Goal: Task Accomplishment & Management: Manage account settings

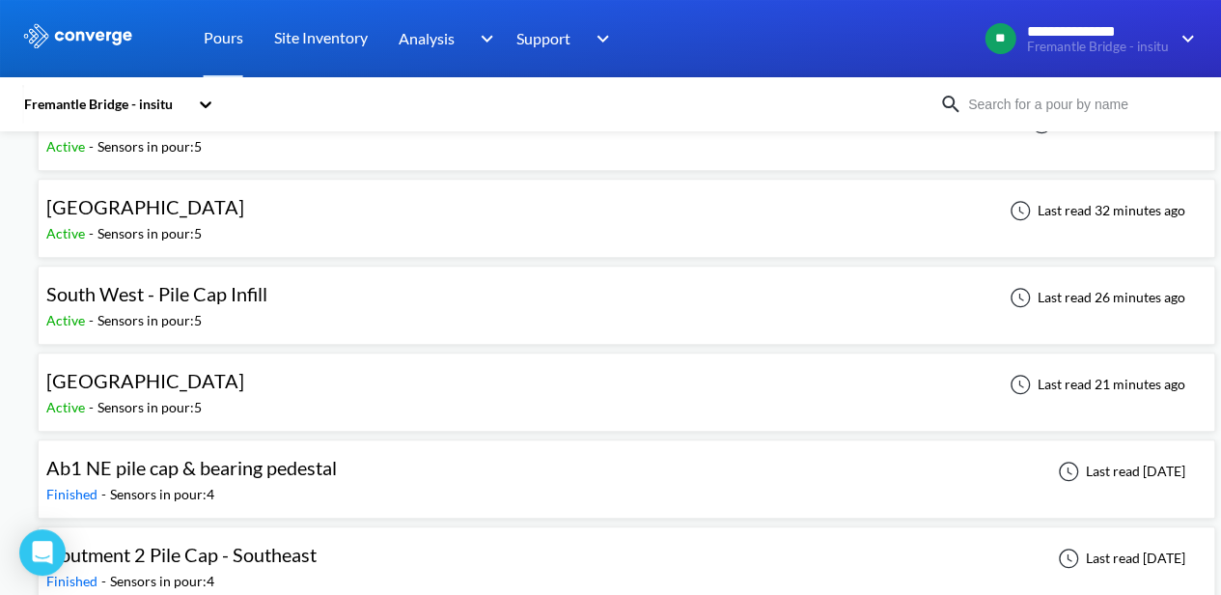
scroll to position [579, 0]
click at [318, 372] on div "[GEOGRAPHIC_DATA] Active - Sensors in pour: 5 Last read 21 minutes ago" at bounding box center [626, 391] width 1160 height 62
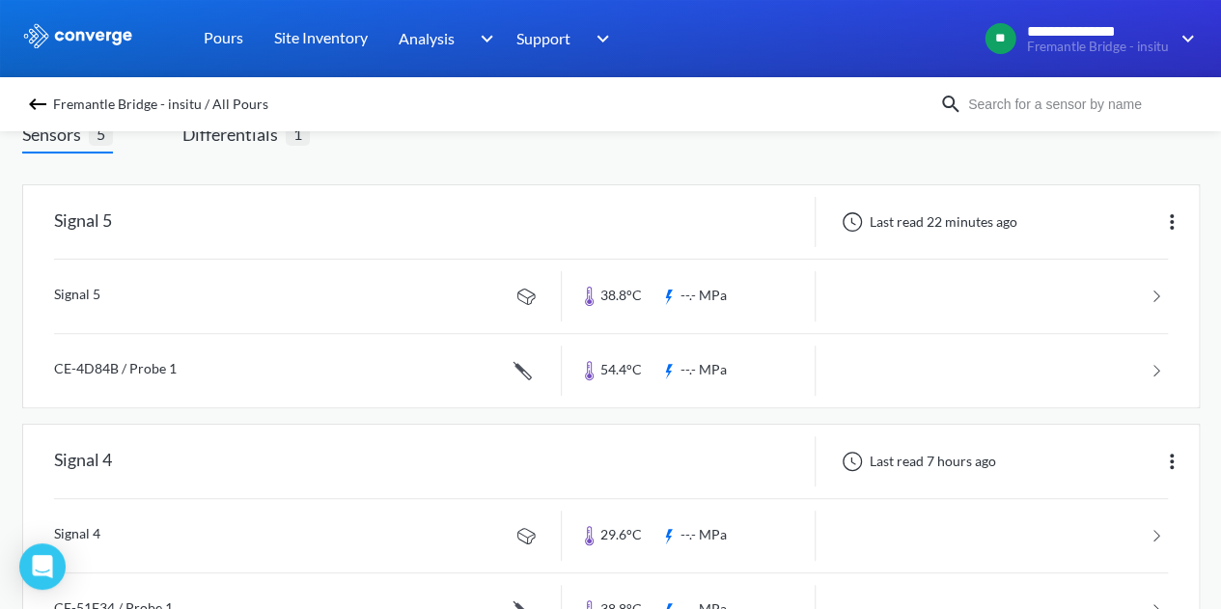
scroll to position [97, 0]
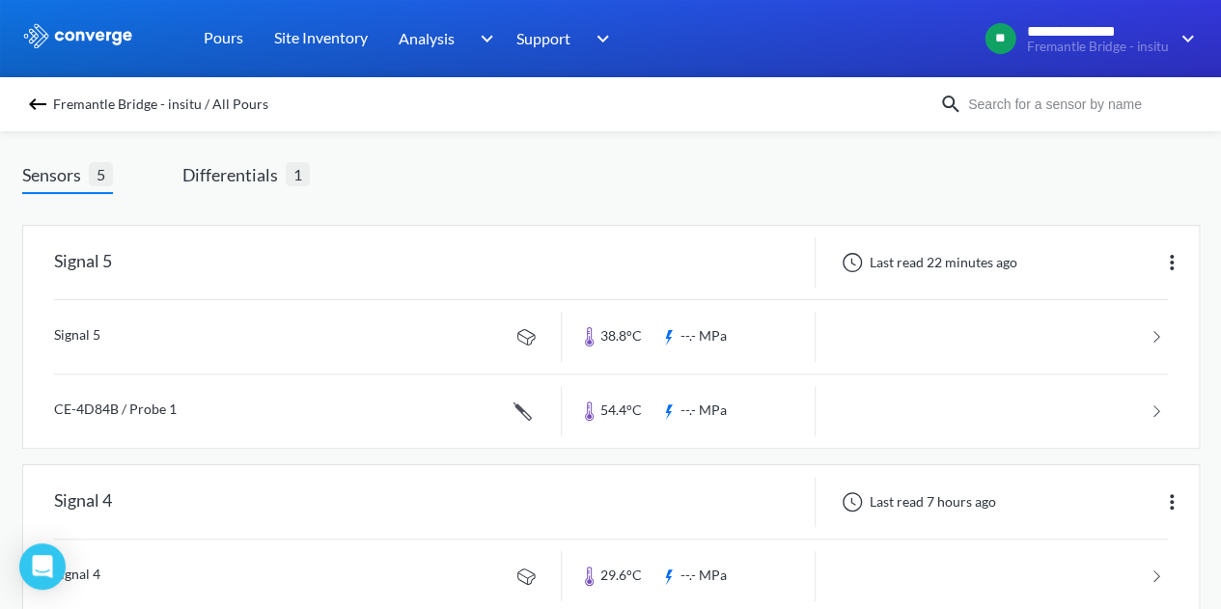
click at [1156, 334] on link at bounding box center [611, 336] width 1114 height 73
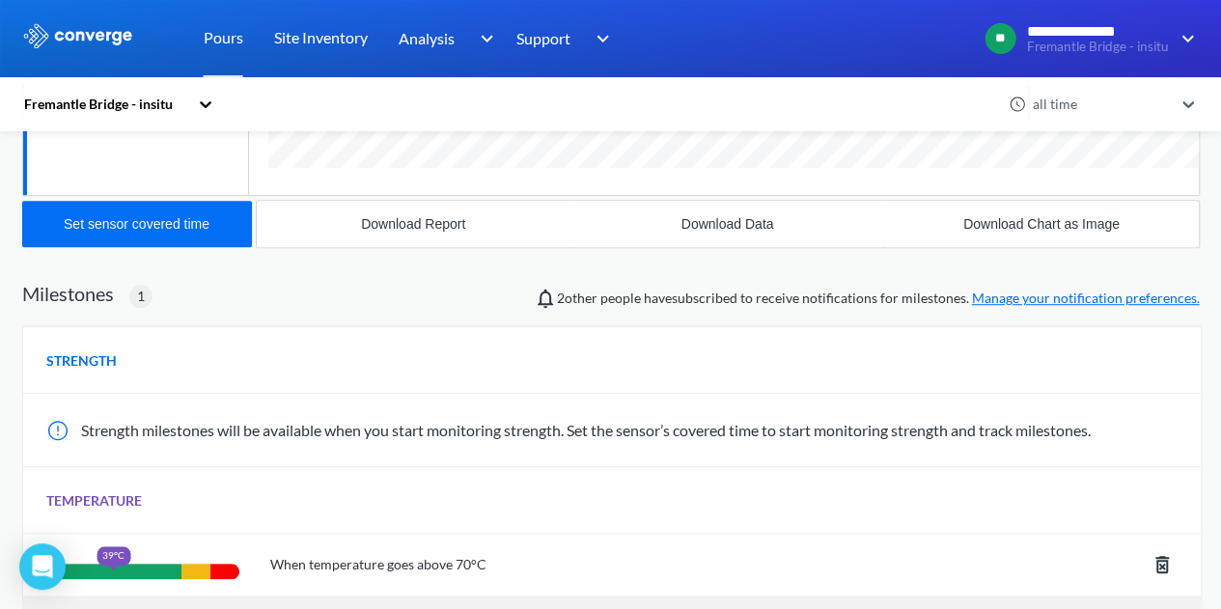
scroll to position [707, 0]
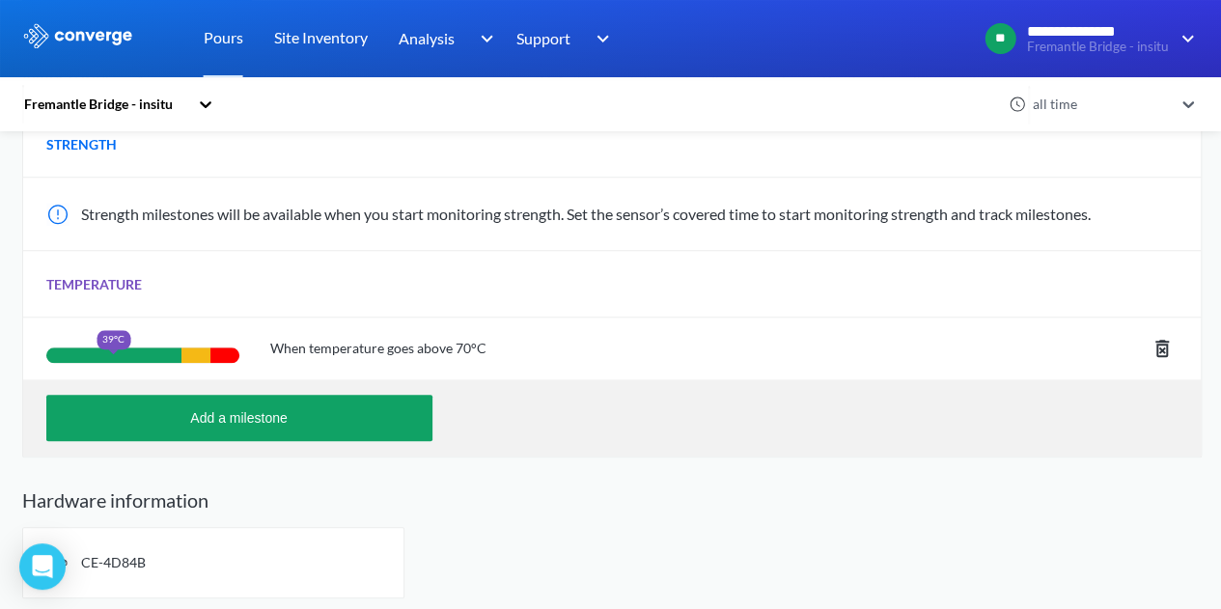
drag, startPoint x: 136, startPoint y: 556, endPoint x: 112, endPoint y: 561, distance: 24.6
click at [112, 561] on span "CE-4D84B" at bounding box center [113, 562] width 65 height 16
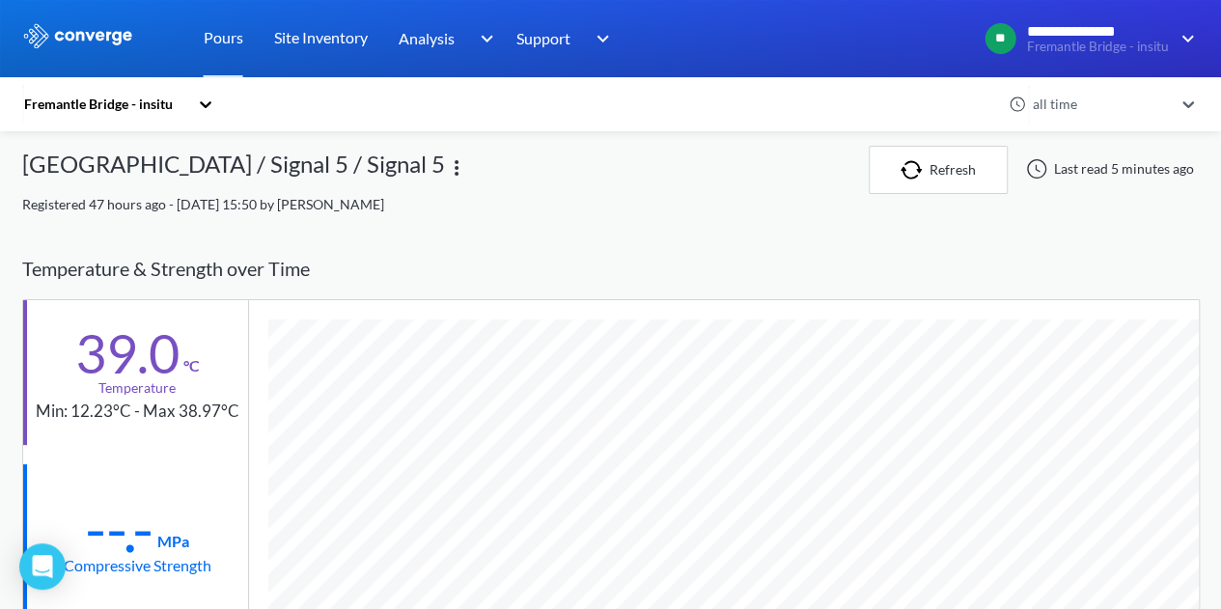
scroll to position [0, 0]
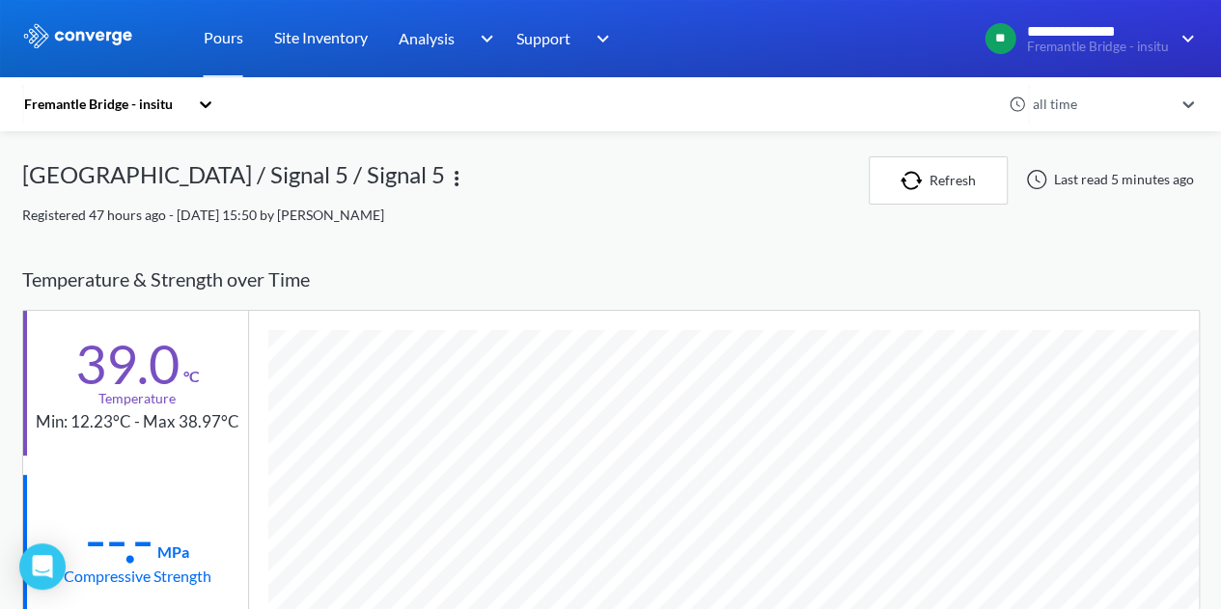
click at [445, 175] on img at bounding box center [456, 178] width 23 height 23
click at [389, 177] on div "Edit" at bounding box center [407, 178] width 124 height 37
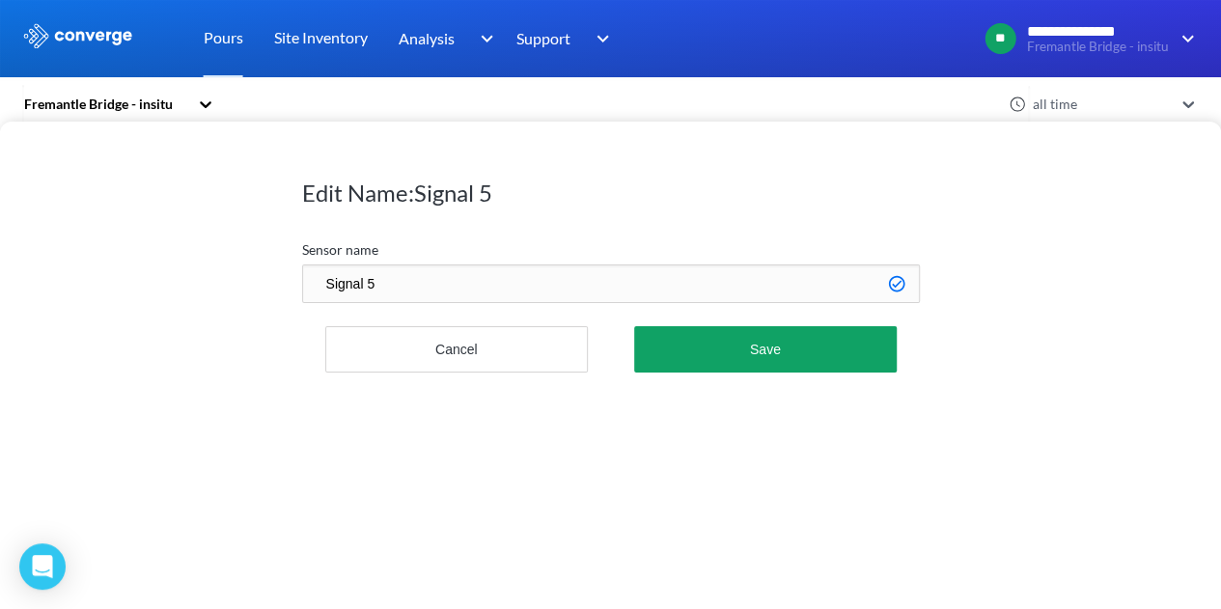
drag, startPoint x: 413, startPoint y: 284, endPoint x: 250, endPoint y: 282, distance: 163.2
click at [250, 282] on div "Edit Name: Signal 5 Sensor name Signal 5 Cancel Save" at bounding box center [610, 365] width 1221 height 487
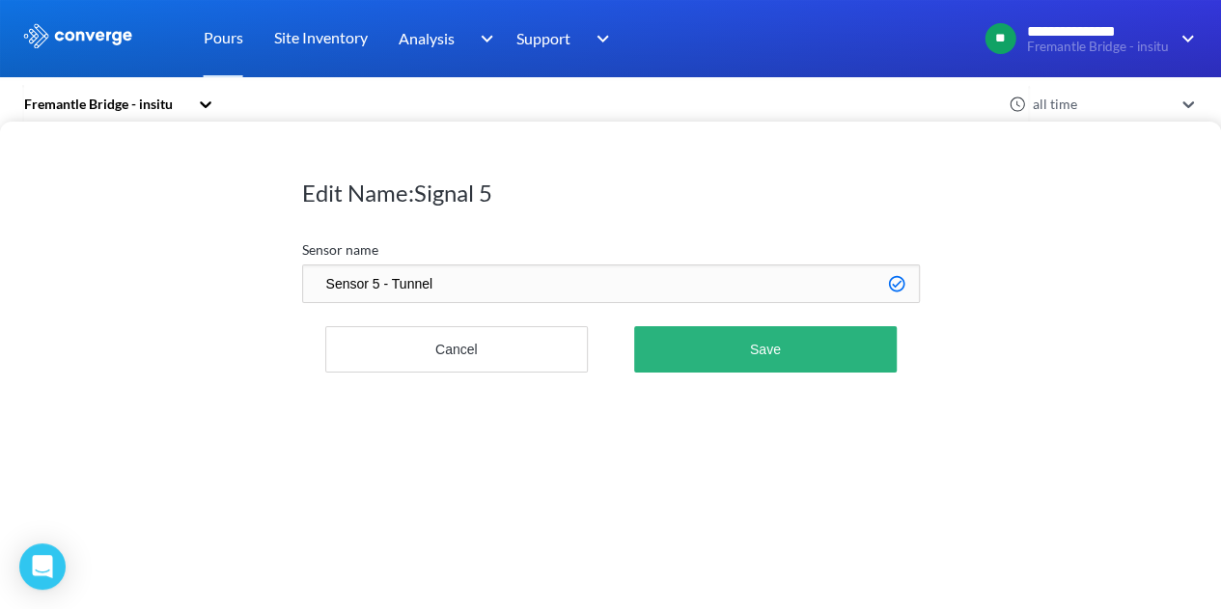
type input "Sensor 5 - Tunnel"
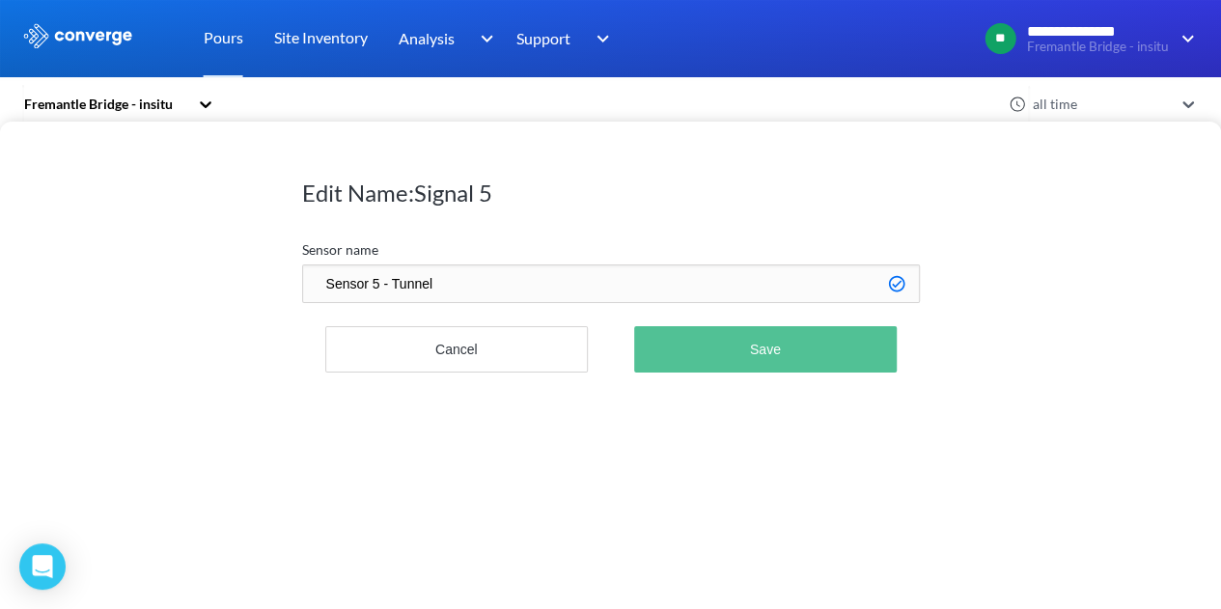
click at [771, 354] on button "Save" at bounding box center [765, 349] width 262 height 46
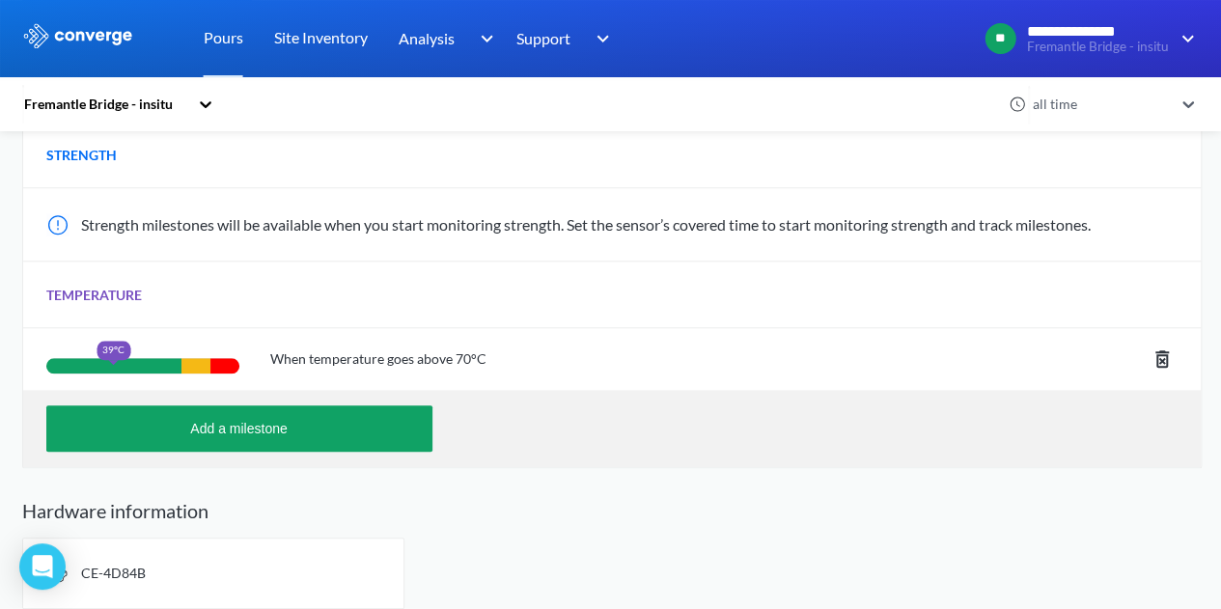
scroll to position [707, 0]
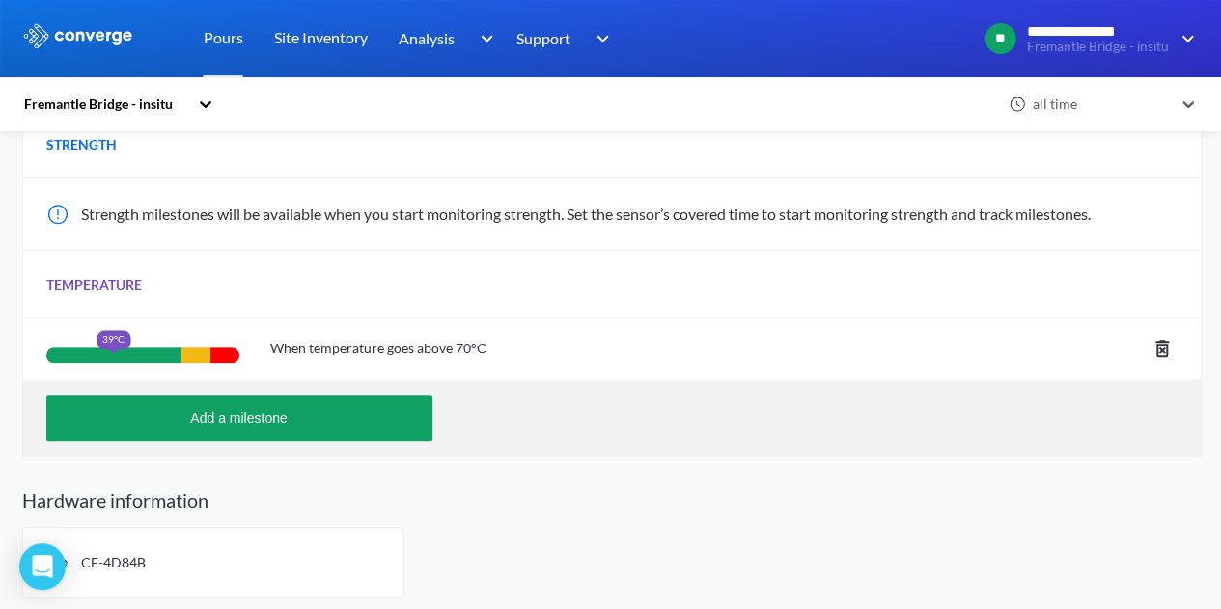
click at [116, 562] on span "CE-4D84B" at bounding box center [113, 562] width 65 height 16
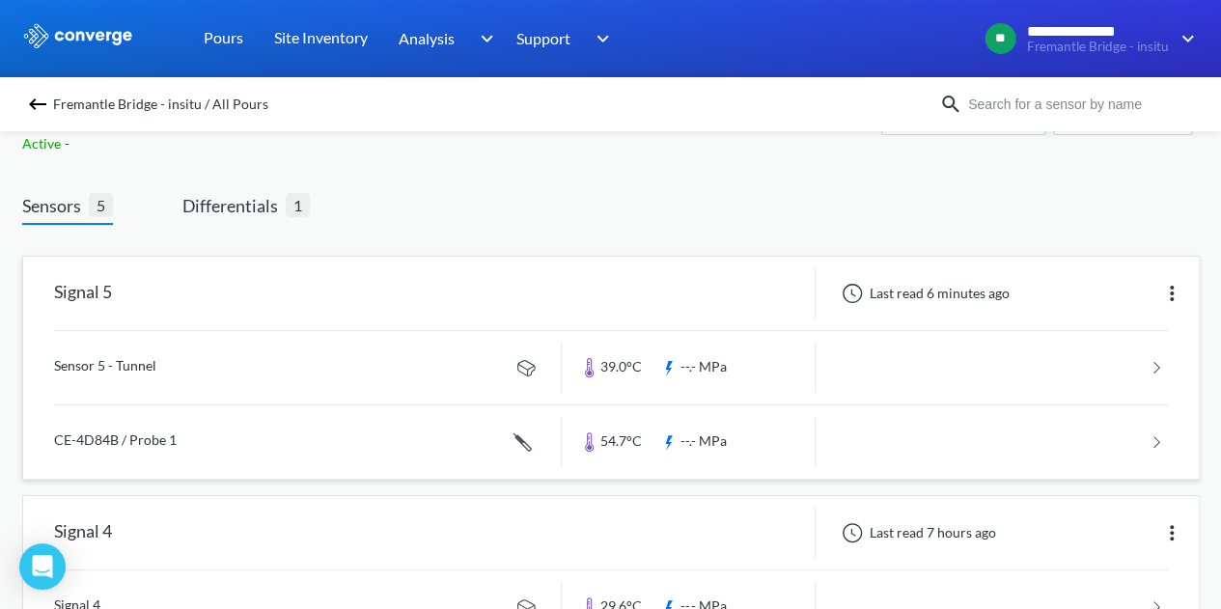
scroll to position [97, 0]
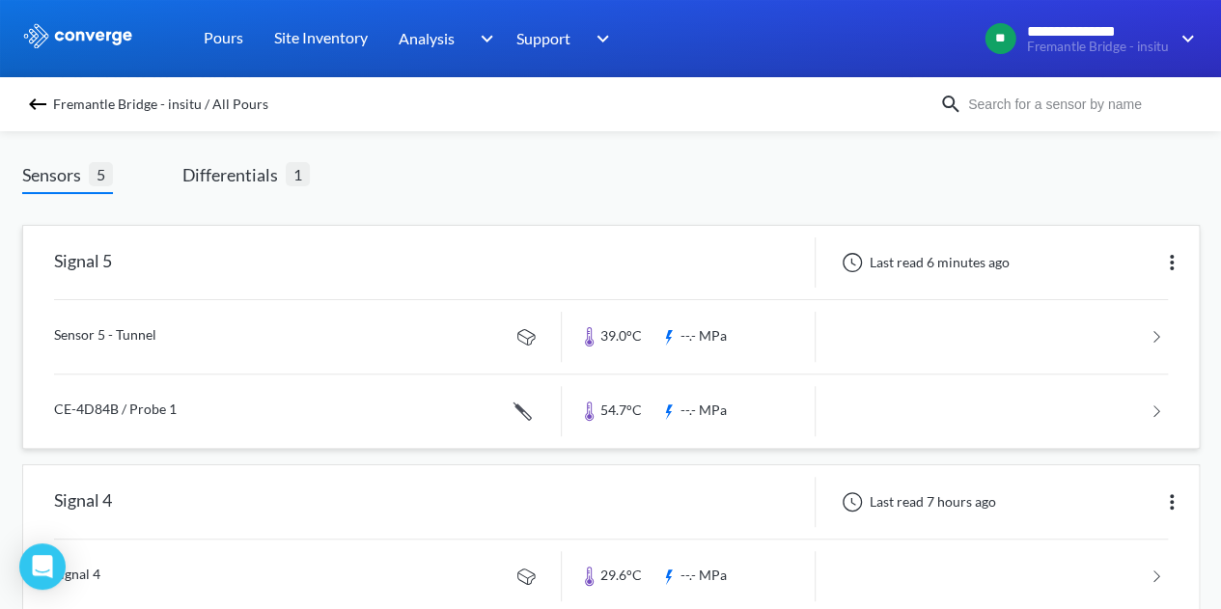
click at [1171, 264] on img at bounding box center [1171, 262] width 23 height 23
click at [1149, 265] on div "Edit" at bounding box center [1122, 262] width 124 height 37
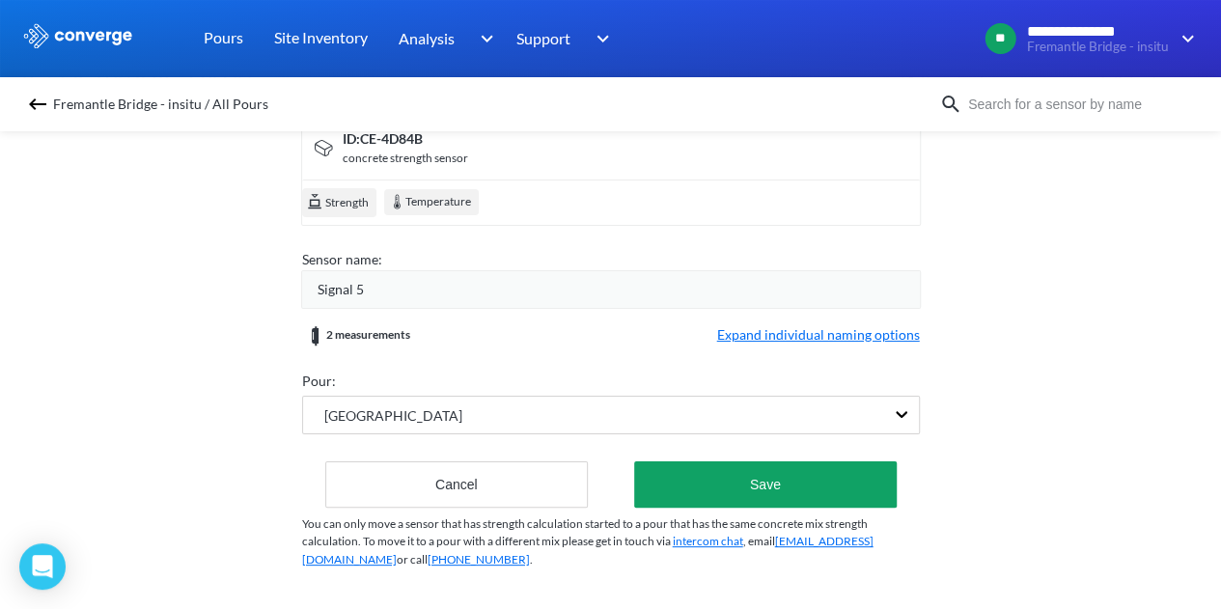
scroll to position [33, 0]
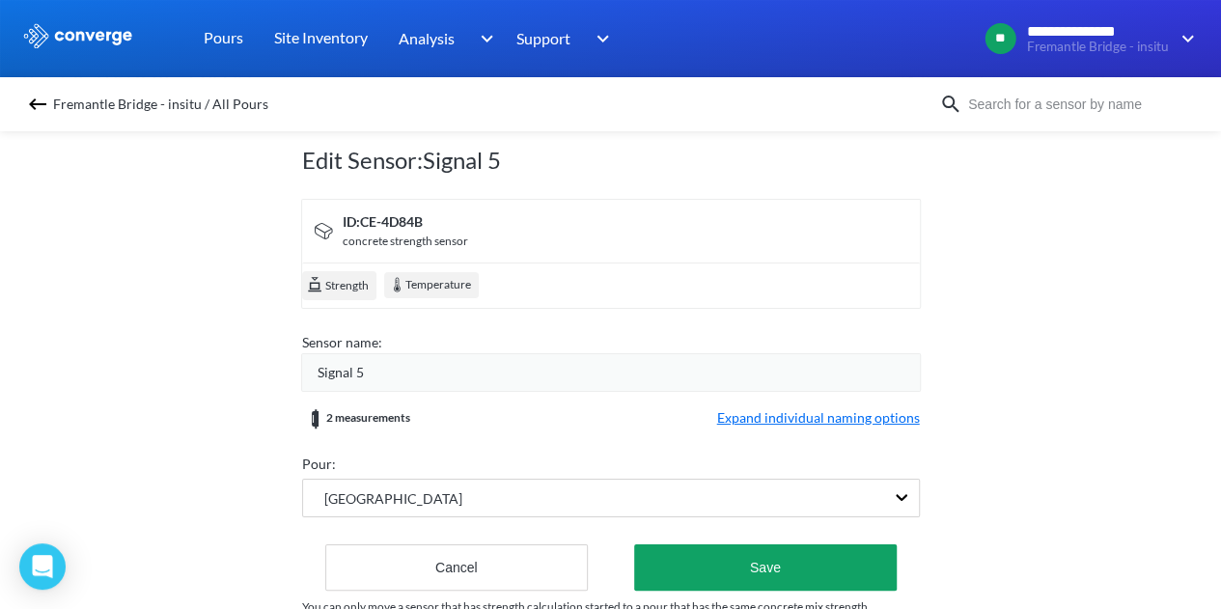
click at [404, 366] on div "Signal 5" at bounding box center [619, 372] width 602 height 21
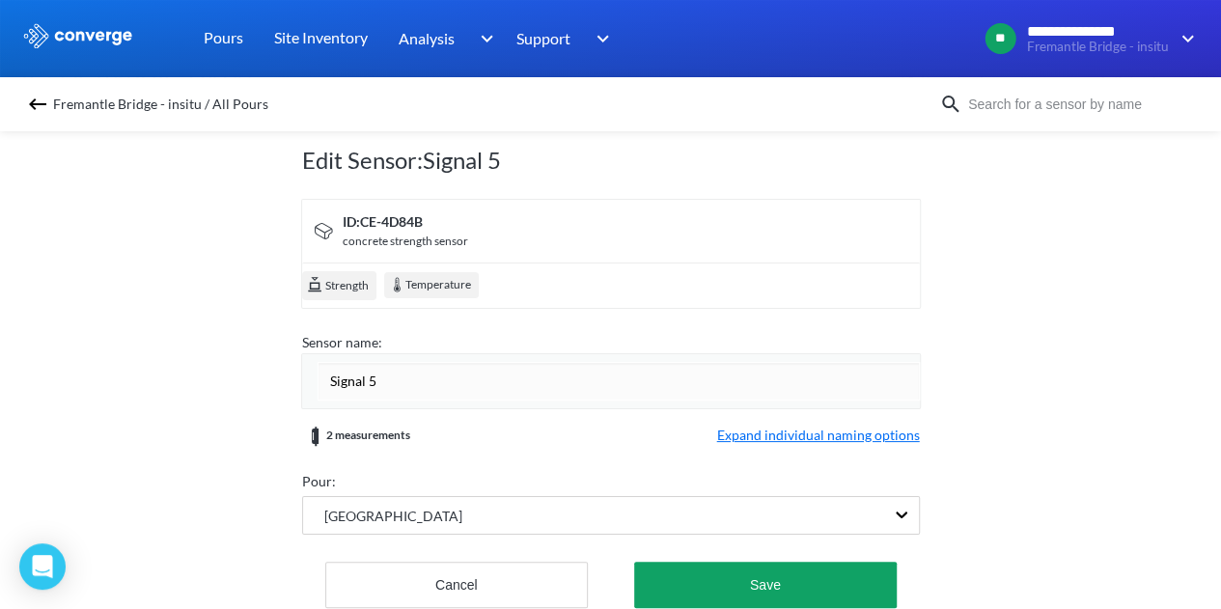
drag, startPoint x: 385, startPoint y: 372, endPoint x: 247, endPoint y: 377, distance: 138.2
click at [247, 377] on div "Edit Sensor: Signal 5 ID: CE-4D84B concrete strength sensor Strength Temperatur…" at bounding box center [610, 365] width 1221 height 487
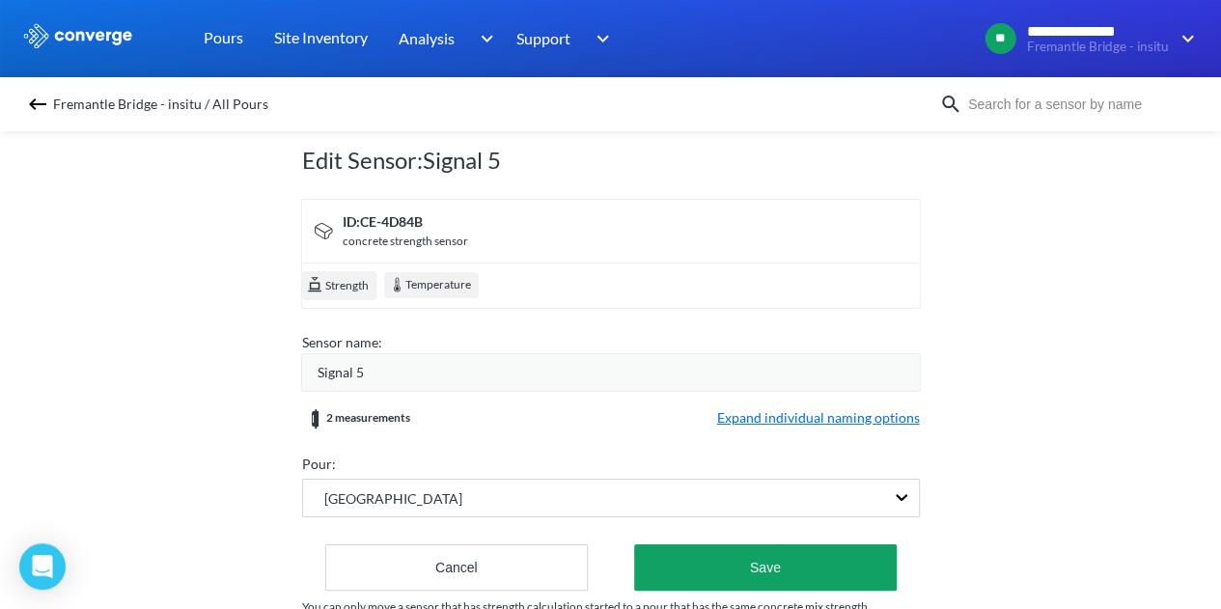
click at [826, 426] on span "Expand individual naming options" at bounding box center [818, 418] width 203 height 23
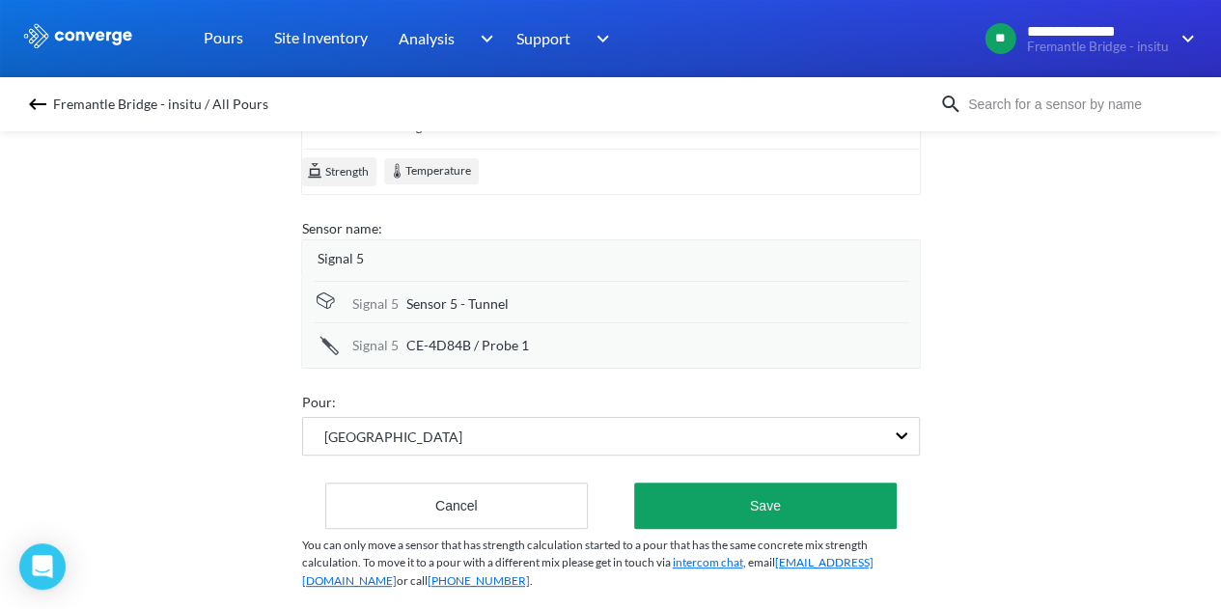
scroll to position [180, 0]
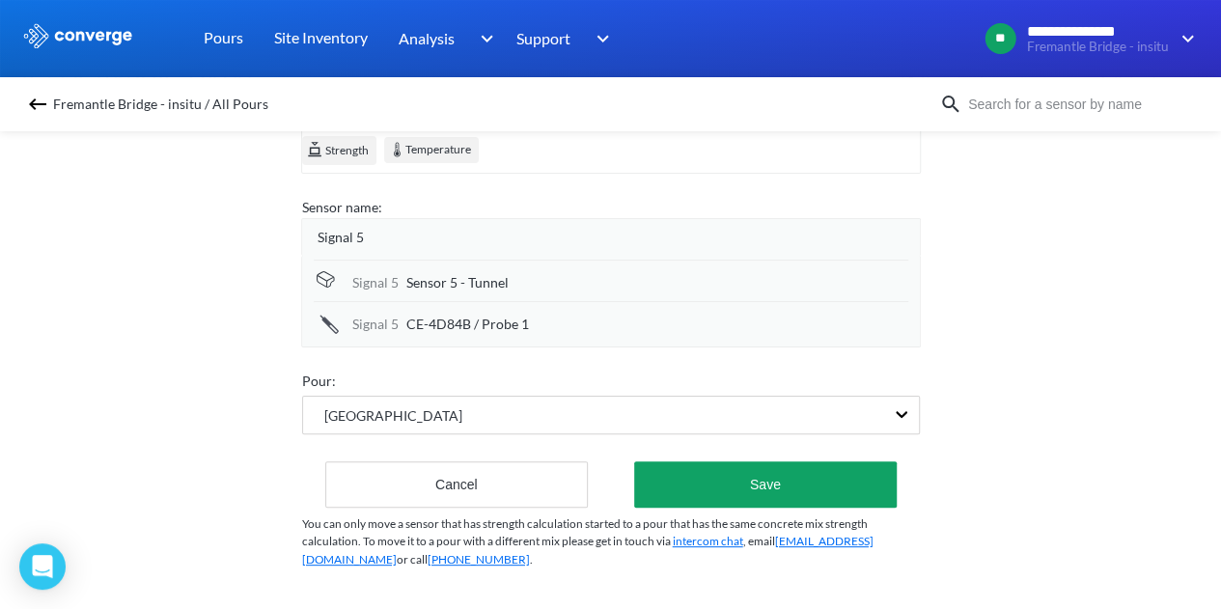
click at [450, 275] on span "Sensor 5 - Tunnel" at bounding box center [457, 282] width 102 height 21
drag, startPoint x: 560, startPoint y: 273, endPoint x: 551, endPoint y: 268, distance: 9.9
click at [551, 268] on input "Sensor 5 - Tunnel" at bounding box center [657, 282] width 502 height 39
click at [556, 278] on input "Sensor 5 - Tunnel" at bounding box center [657, 282] width 502 height 39
type input "Sensor 5 - Tunnel top cover (e)"
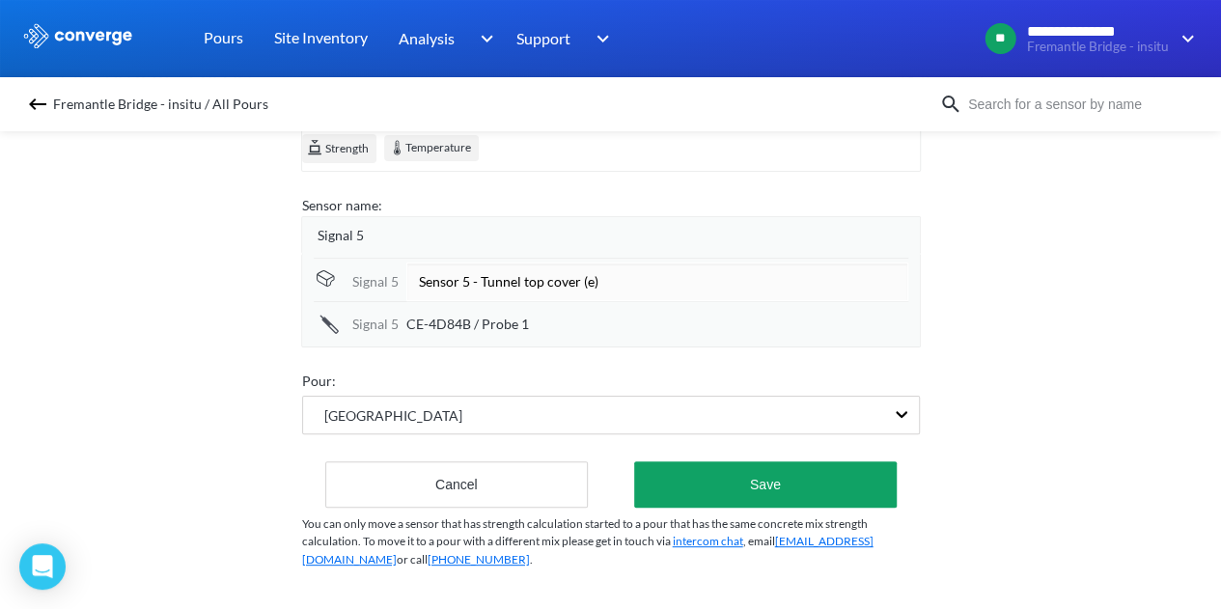
click at [517, 314] on span "CE-4D84B / Probe 1" at bounding box center [467, 324] width 123 height 21
drag, startPoint x: 566, startPoint y: 310, endPoint x: 363, endPoint y: 315, distance: 202.8
click at [363, 315] on div "Signal [DATE]-4D84B / Probe 1" at bounding box center [611, 320] width 595 height 43
click at [543, 310] on input "Tunnel side cover" at bounding box center [657, 323] width 502 height 39
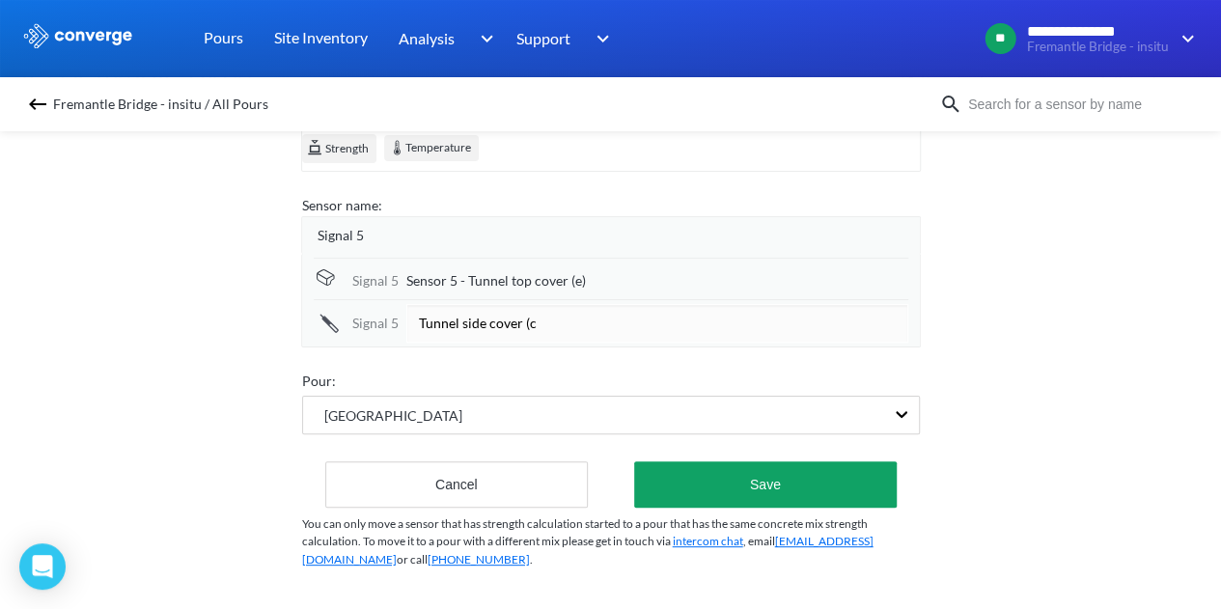
type input "Tunnel side cover (c)"
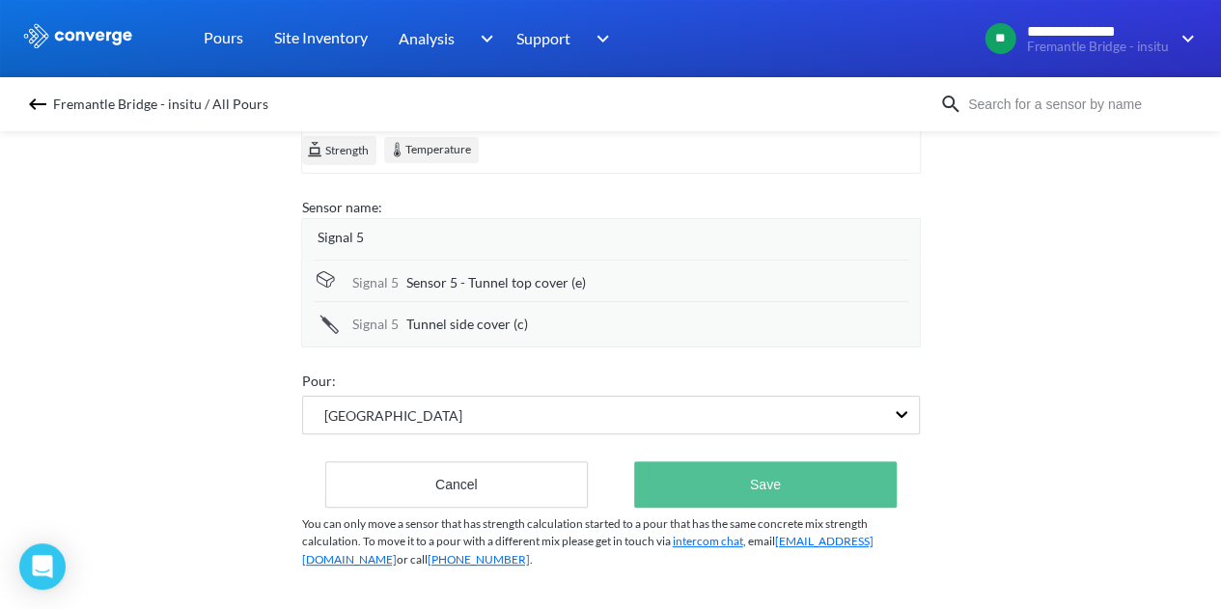
click at [807, 462] on button "Save" at bounding box center [765, 484] width 262 height 46
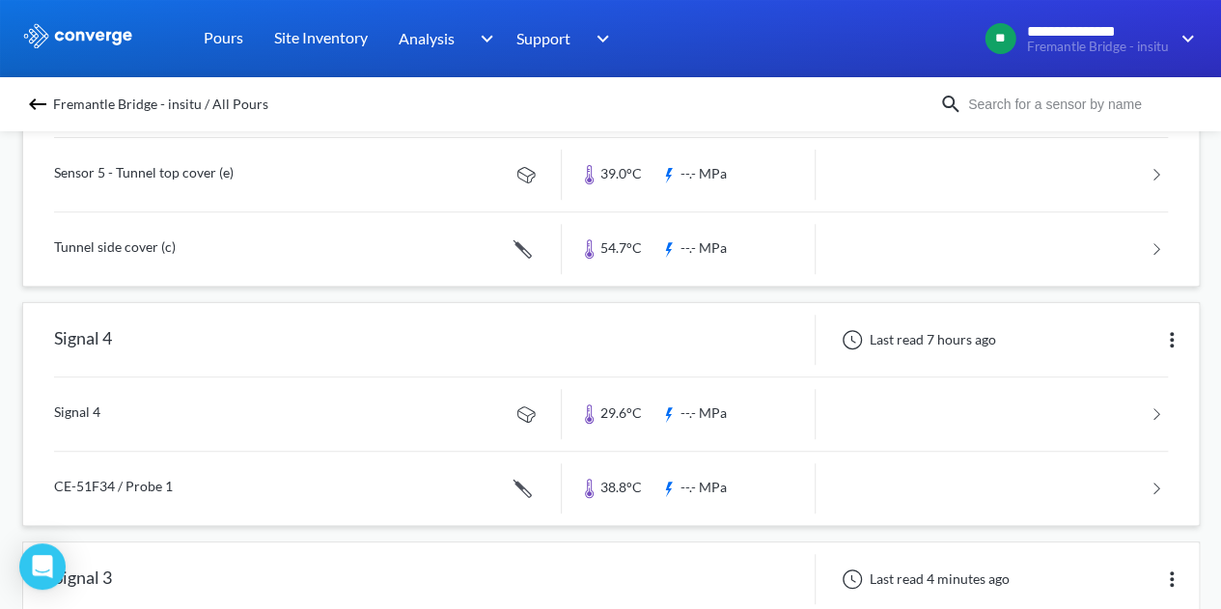
scroll to position [290, 0]
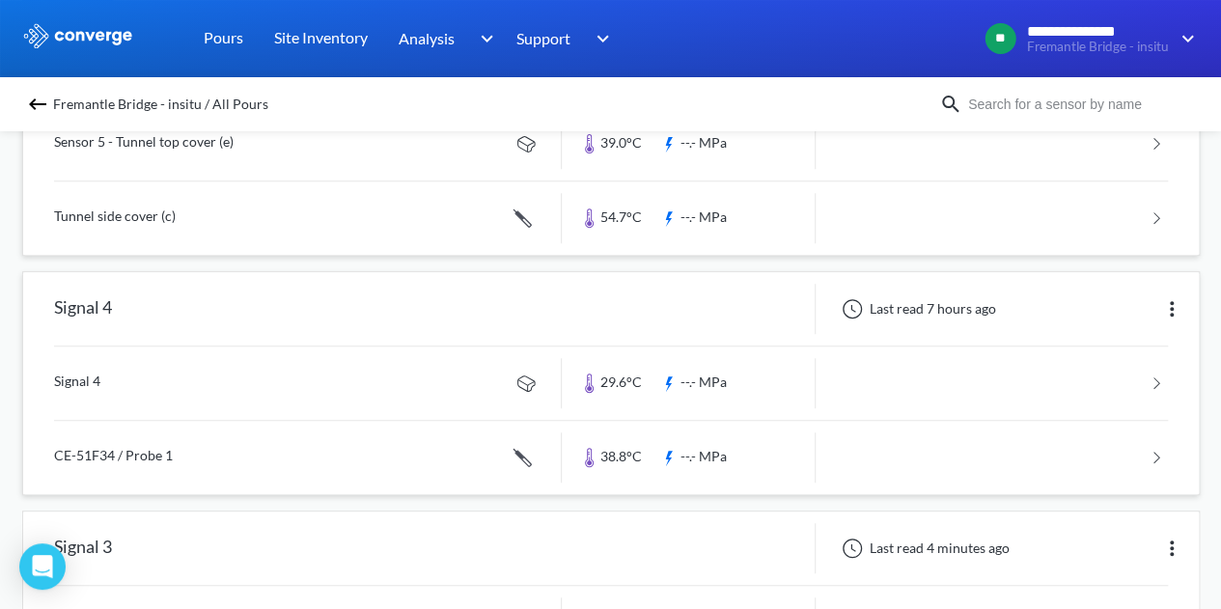
click at [1173, 312] on img at bounding box center [1171, 308] width 23 height 23
click at [1133, 311] on div "Edit" at bounding box center [1122, 309] width 124 height 37
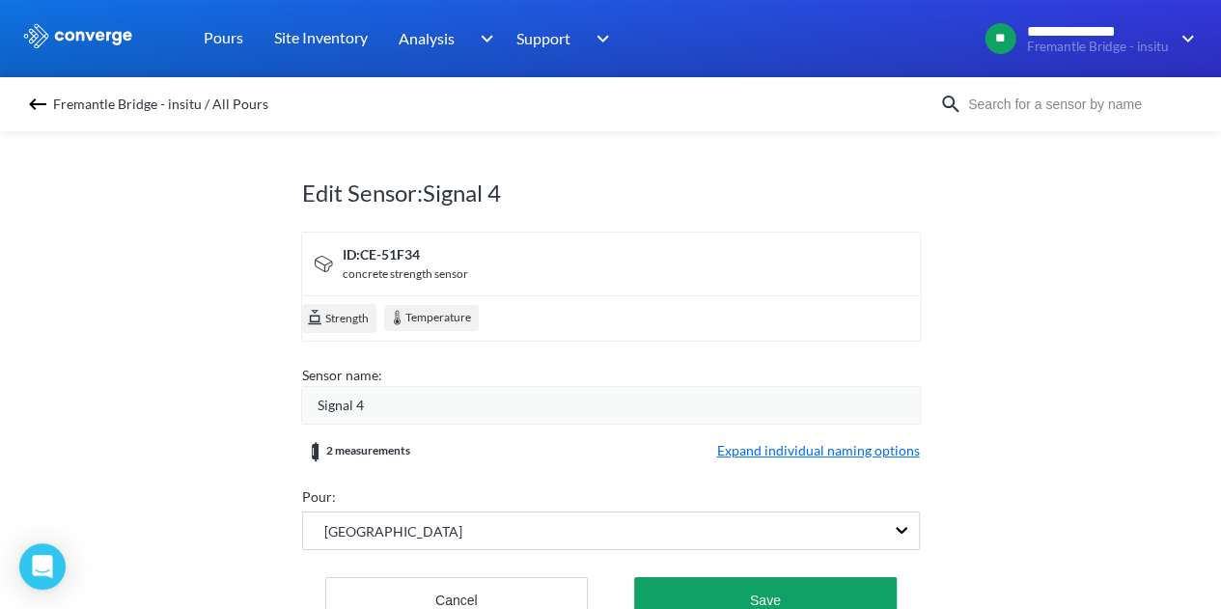
click at [789, 447] on span "Expand individual naming options" at bounding box center [818, 451] width 203 height 23
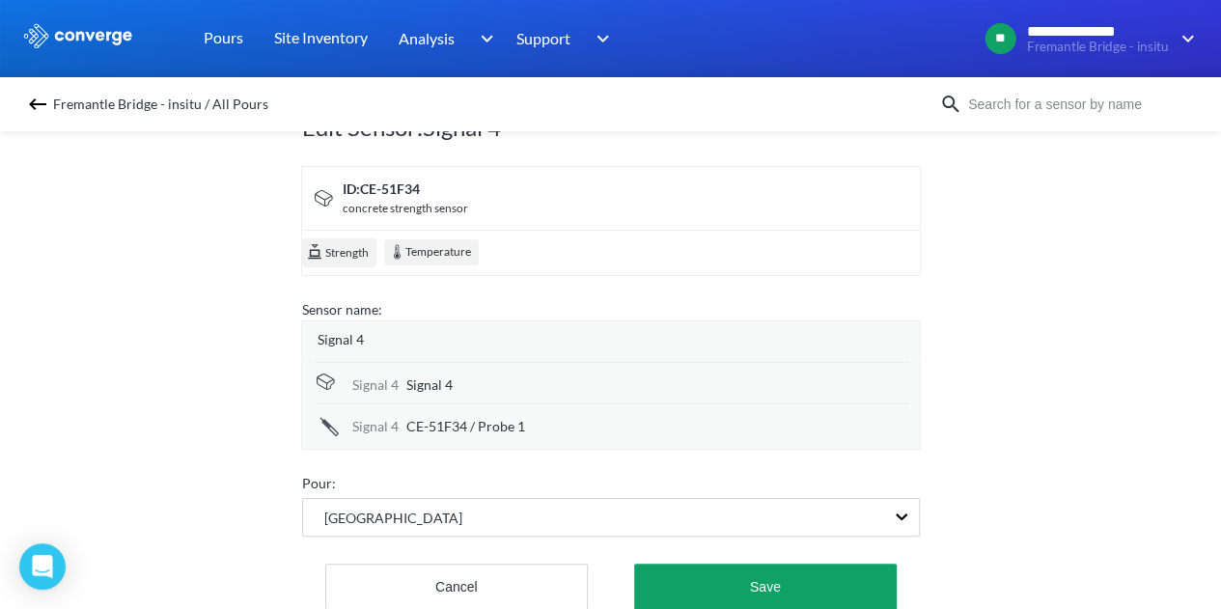
scroll to position [97, 0]
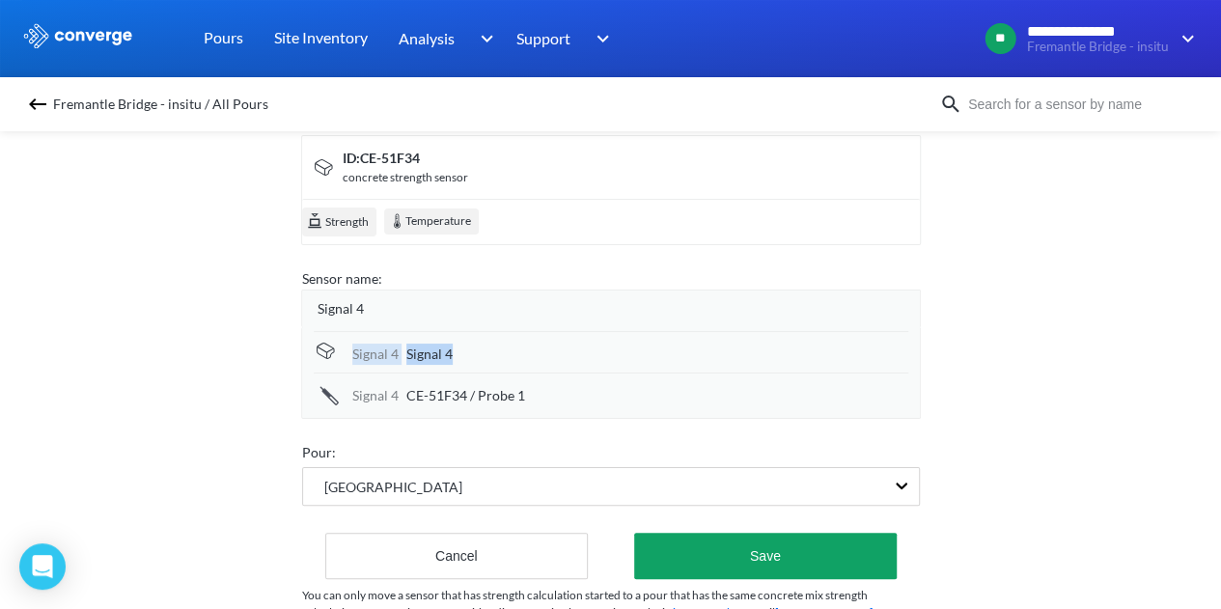
drag, startPoint x: 469, startPoint y: 350, endPoint x: 349, endPoint y: 350, distance: 119.7
click at [349, 350] on div "Signal 4 Signal 4" at bounding box center [611, 352] width 595 height 42
click at [468, 350] on div "Signal 4" at bounding box center [657, 354] width 502 height 21
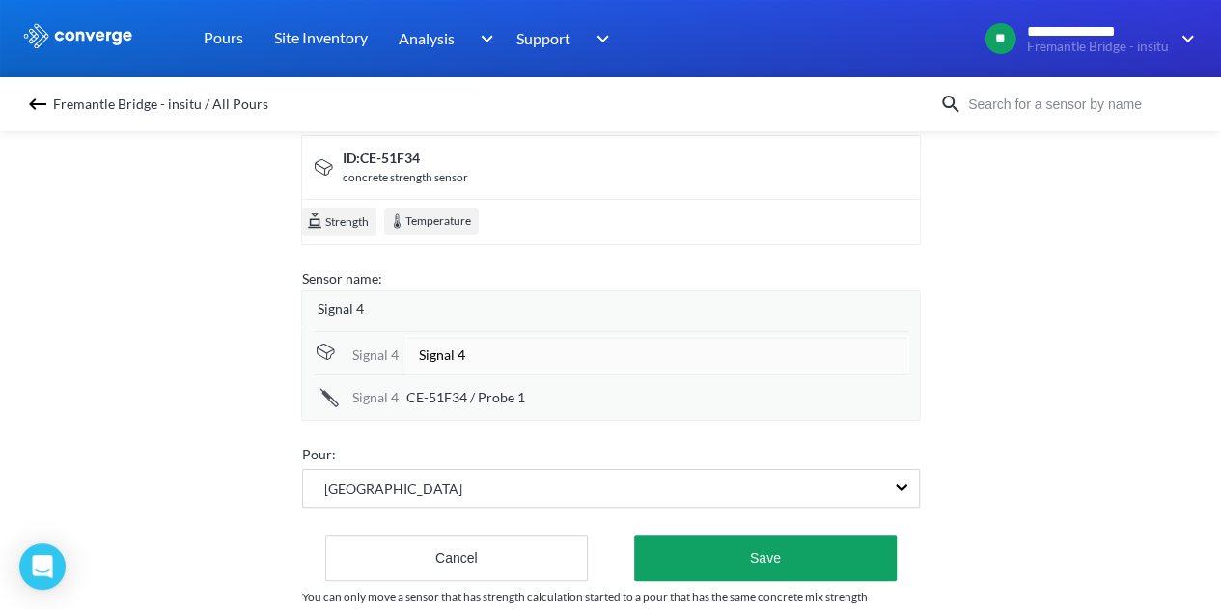
drag, startPoint x: 479, startPoint y: 348, endPoint x: 420, endPoint y: 355, distance: 59.3
click at [420, 355] on input "Signal 4" at bounding box center [657, 355] width 502 height 39
type input "Sensor 4 - Top cover (d)"
click at [545, 397] on div "CE-51F34 / Probe 1" at bounding box center [657, 397] width 502 height 21
drag, startPoint x: 542, startPoint y: 393, endPoint x: 358, endPoint y: 359, distance: 186.5
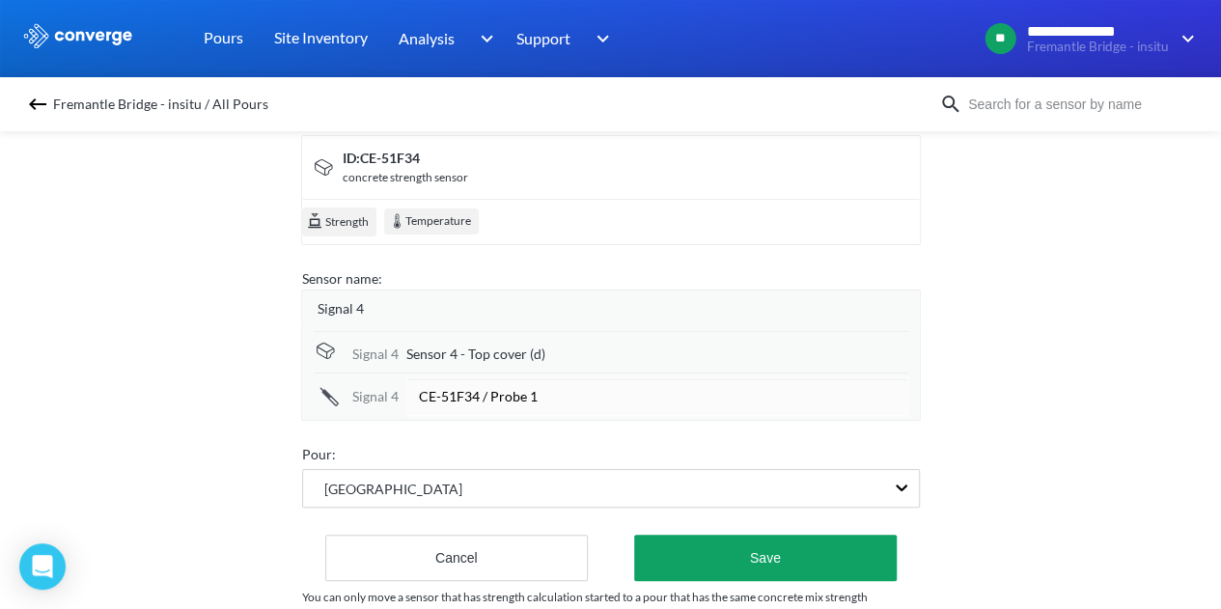
click at [363, 377] on div "Signal [DATE]-51F34 / Probe 1" at bounding box center [611, 394] width 595 height 43
type input "Side cover (b)"
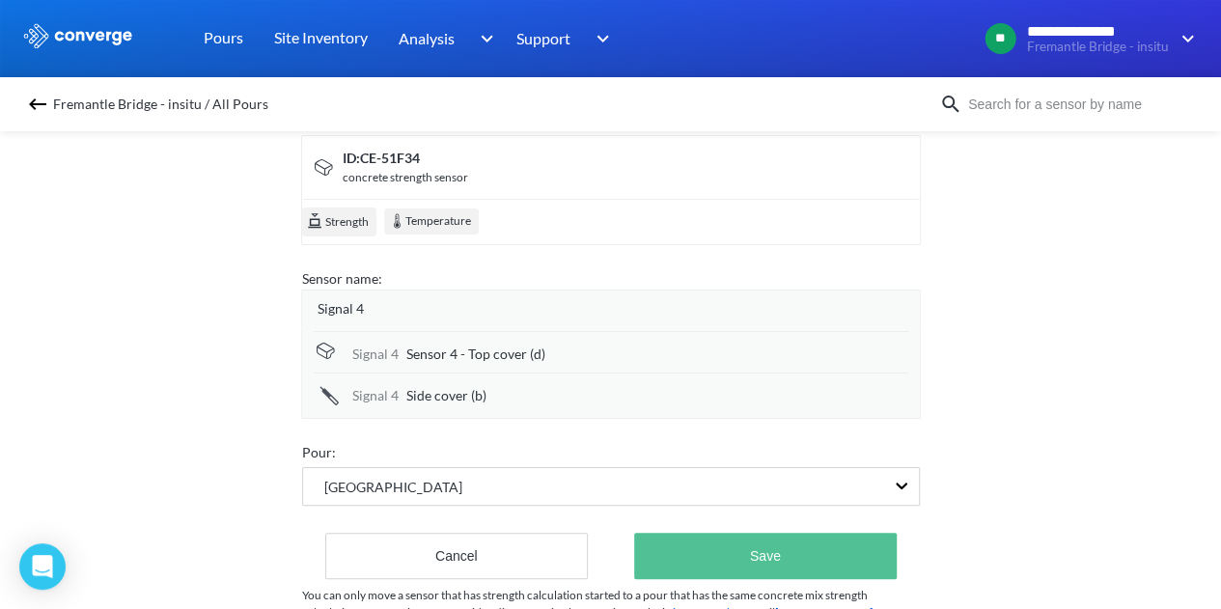
click at [798, 561] on button "Save" at bounding box center [765, 556] width 262 height 46
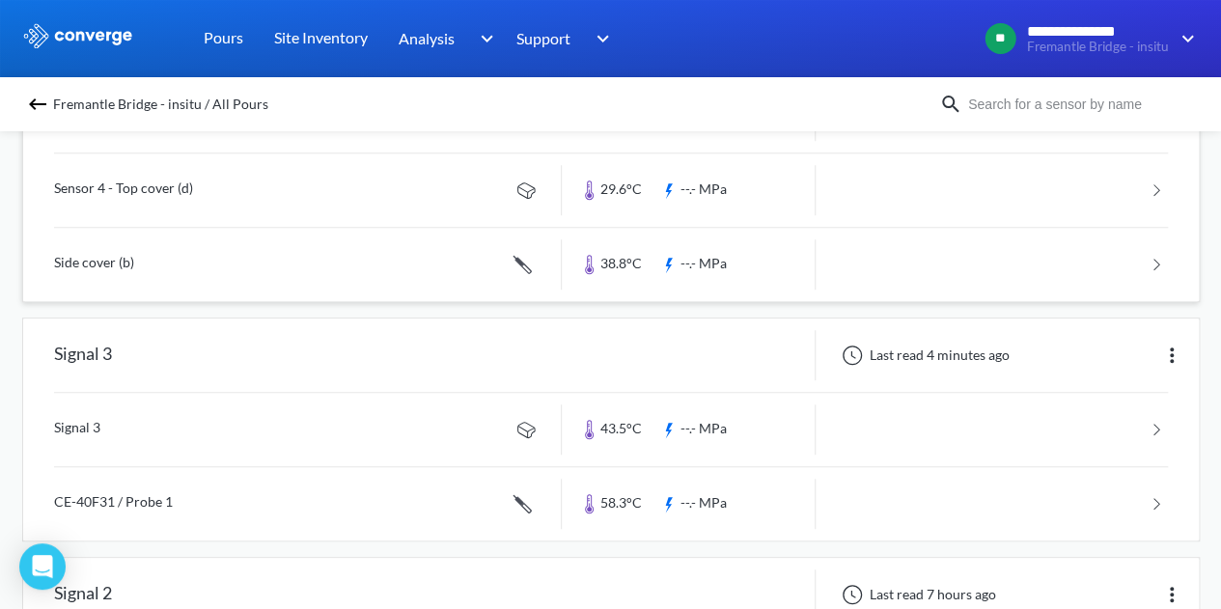
scroll to position [579, 0]
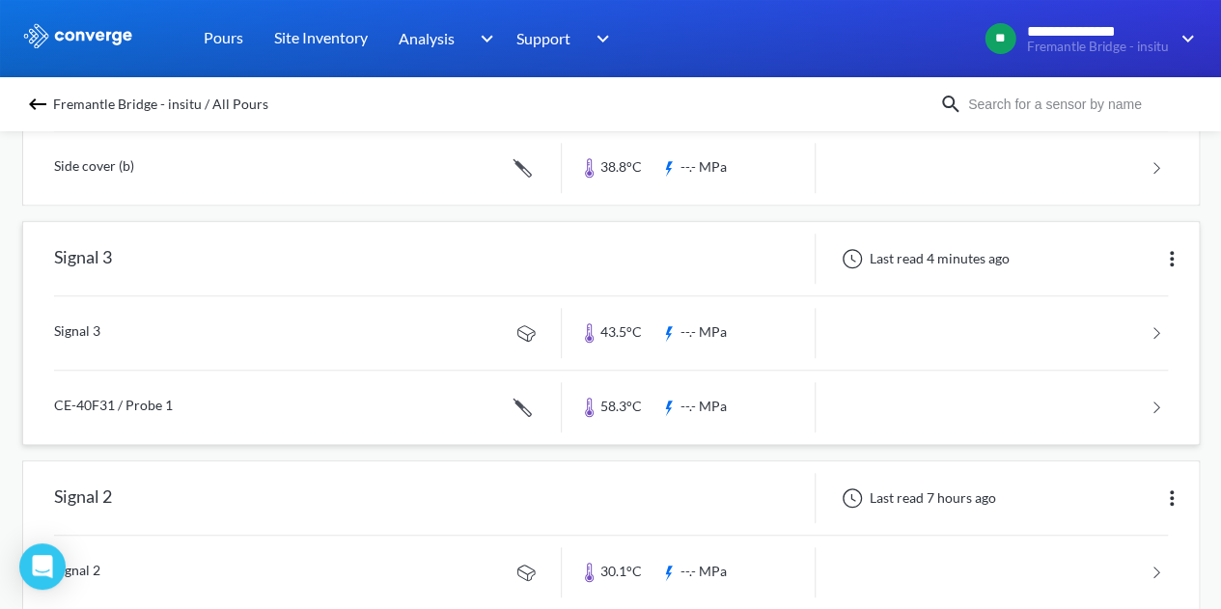
click at [1174, 250] on img at bounding box center [1171, 258] width 23 height 23
click at [1081, 244] on div "Edit" at bounding box center [1122, 258] width 124 height 37
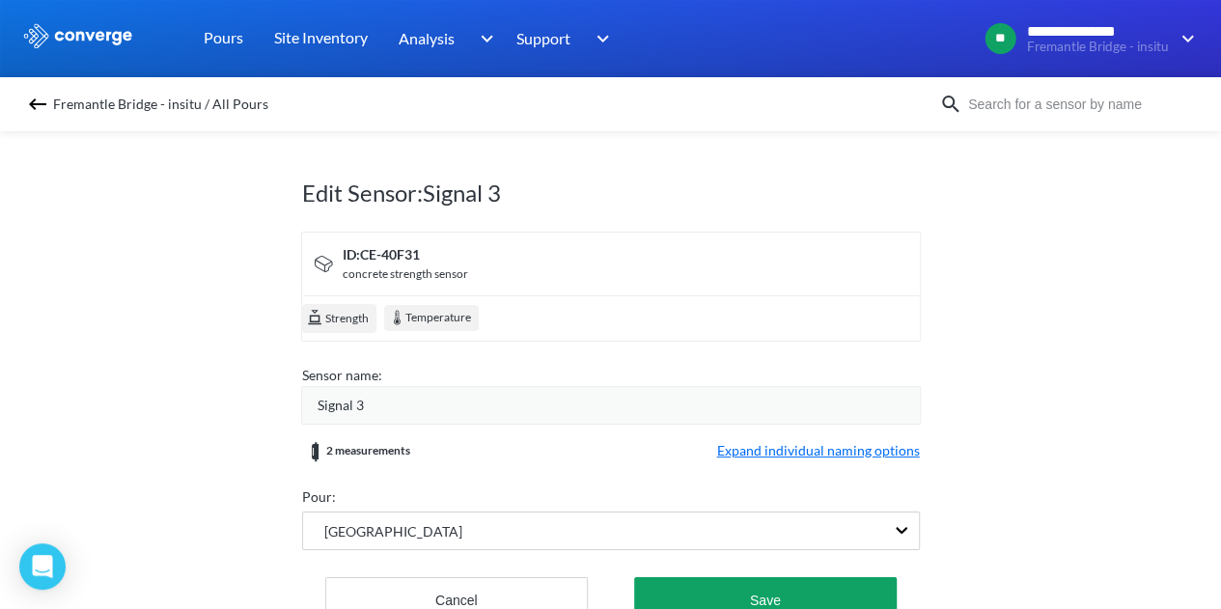
click at [760, 451] on span "Expand individual naming options" at bounding box center [818, 451] width 203 height 23
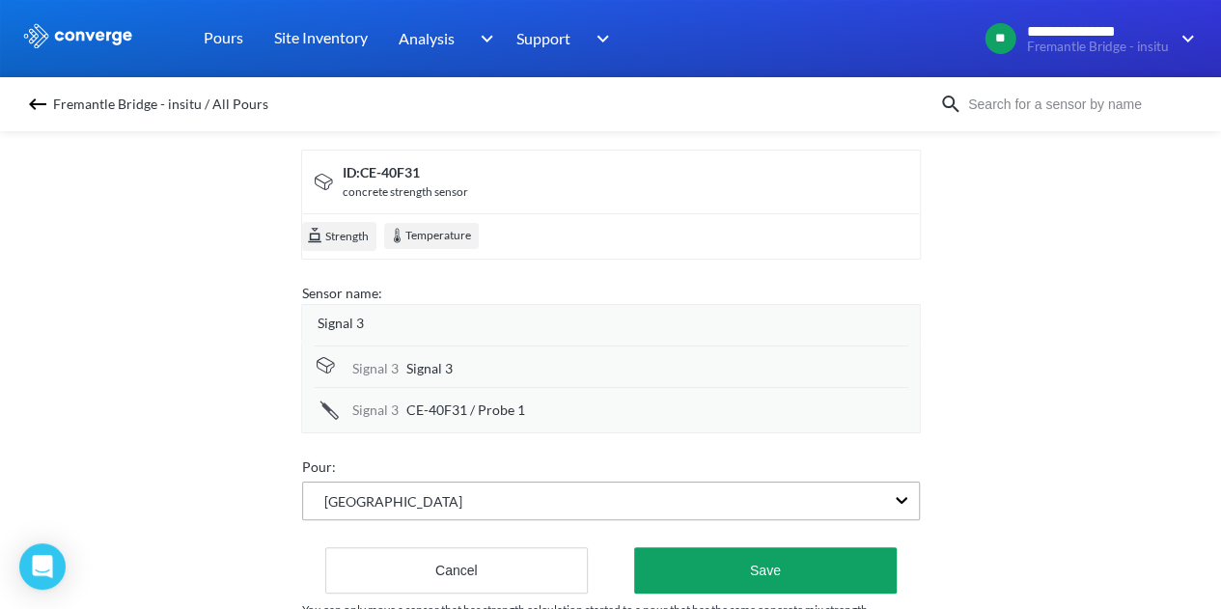
scroll to position [180, 0]
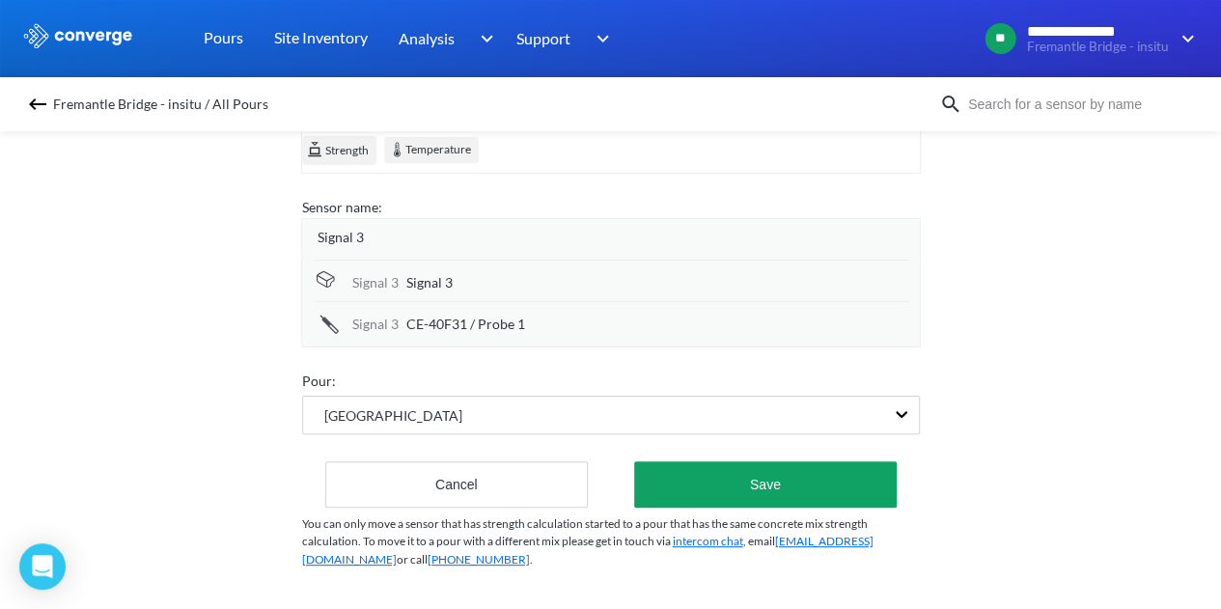
click at [463, 272] on div "Signal 3" at bounding box center [657, 282] width 502 height 21
drag, startPoint x: 496, startPoint y: 273, endPoint x: 359, endPoint y: 269, distance: 137.1
click at [359, 269] on div "Signal 3 Signal 3" at bounding box center [611, 279] width 595 height 43
type input "Sensor 3 - Top cover (c)"
click at [450, 320] on div "Signal [DATE]-40F31 / Probe 1" at bounding box center [611, 322] width 595 height 42
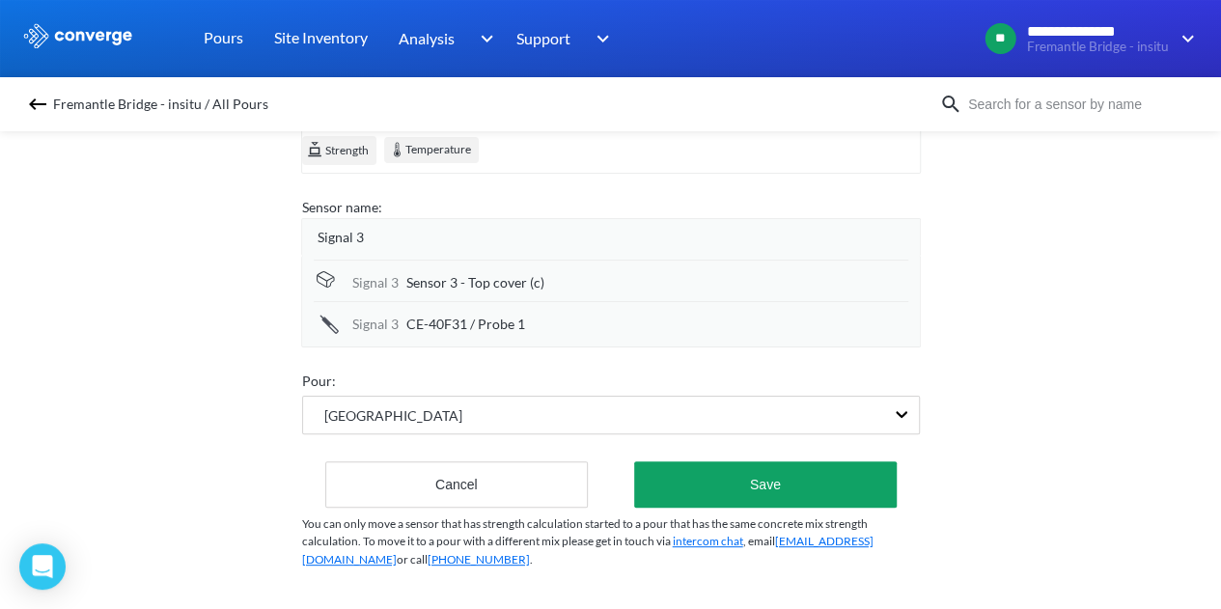
click at [456, 314] on span "CE-40F31 / Probe 1" at bounding box center [465, 324] width 119 height 21
drag, startPoint x: 581, startPoint y: 305, endPoint x: 239, endPoint y: 269, distance: 343.6
click at [252, 269] on div "Edit Sensor: Signal 3 ID: CE-40F31 concrete strength sensor Strength Temperatur…" at bounding box center [610, 365] width 1221 height 487
type input "Core (b)"
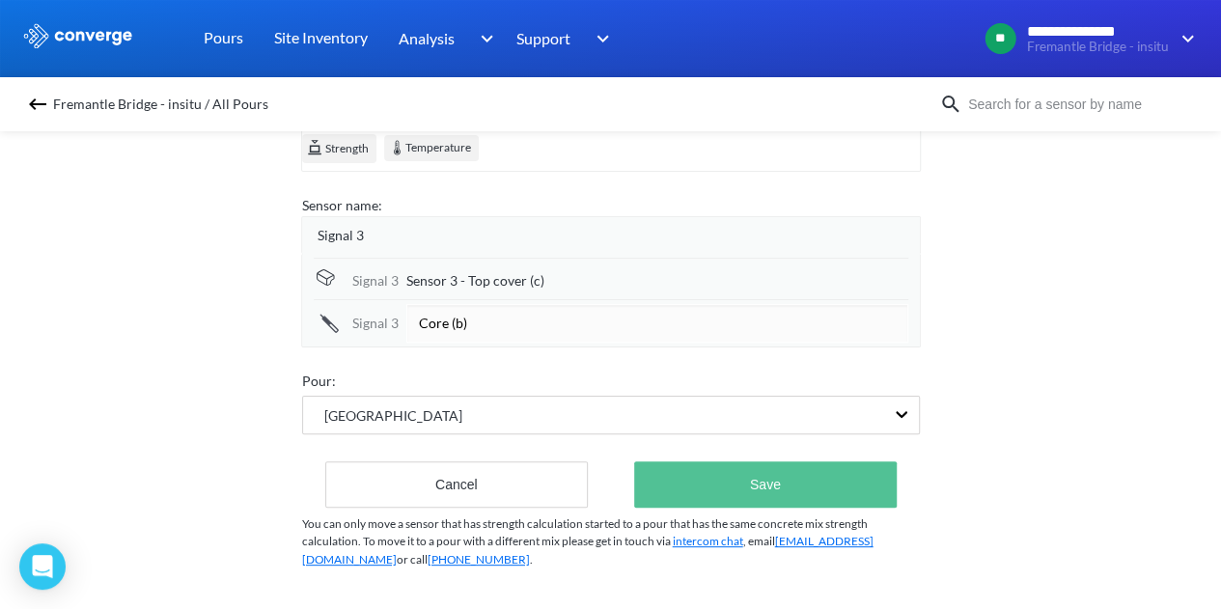
click at [751, 467] on button "Save" at bounding box center [765, 484] width 262 height 46
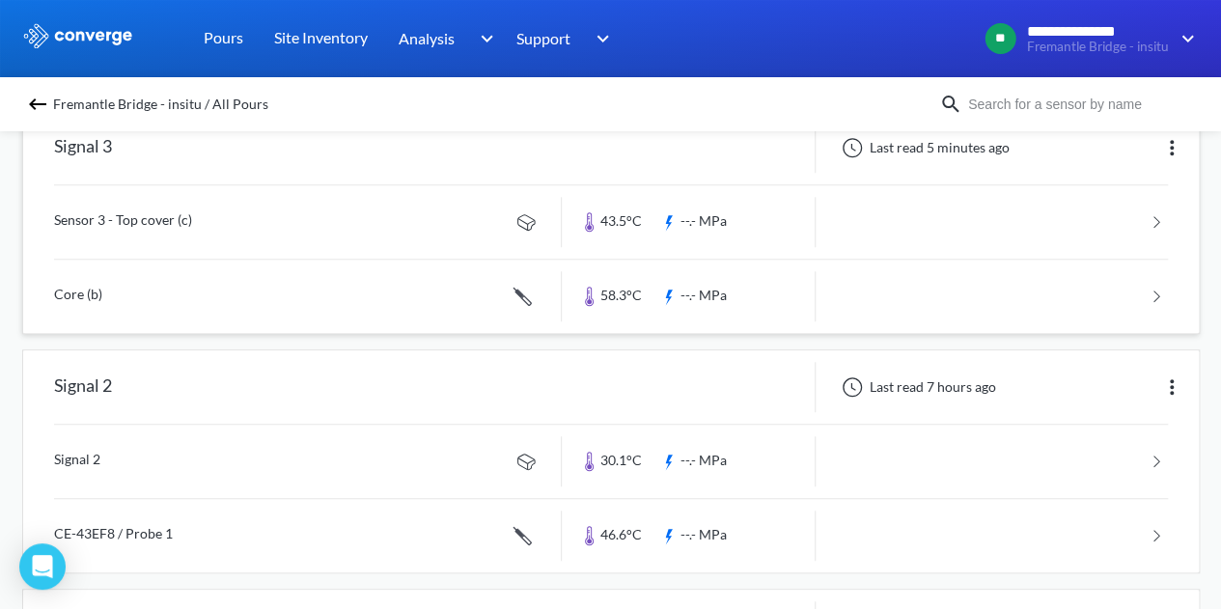
scroll to position [772, 0]
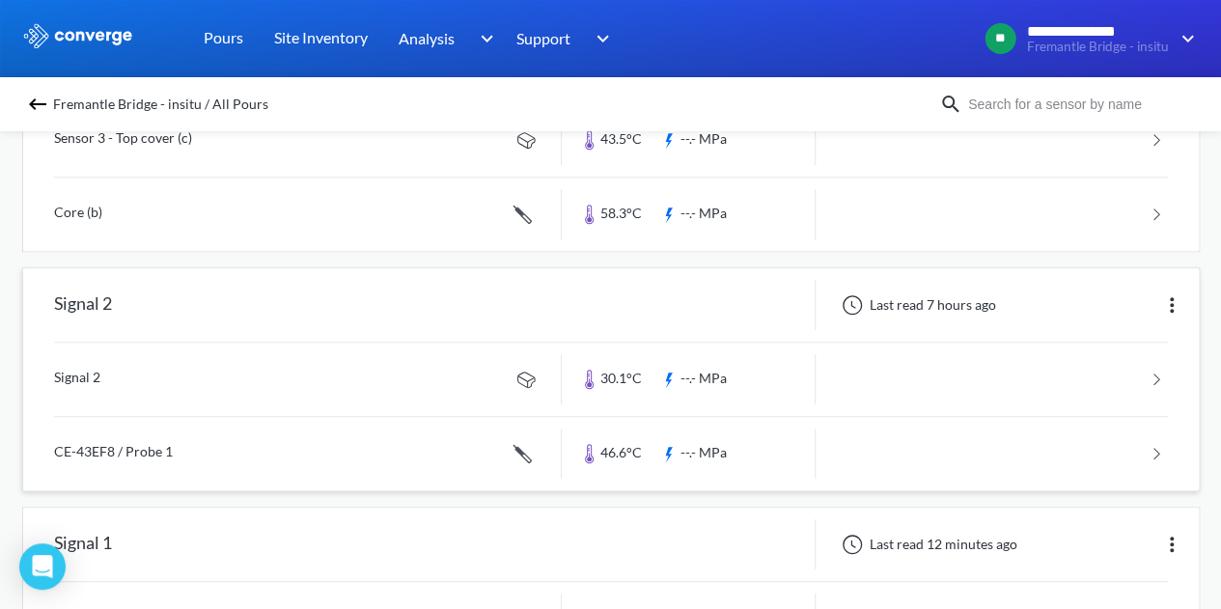
click at [1166, 293] on img at bounding box center [1171, 304] width 23 height 23
click at [1104, 304] on div "Edit" at bounding box center [1122, 305] width 124 height 37
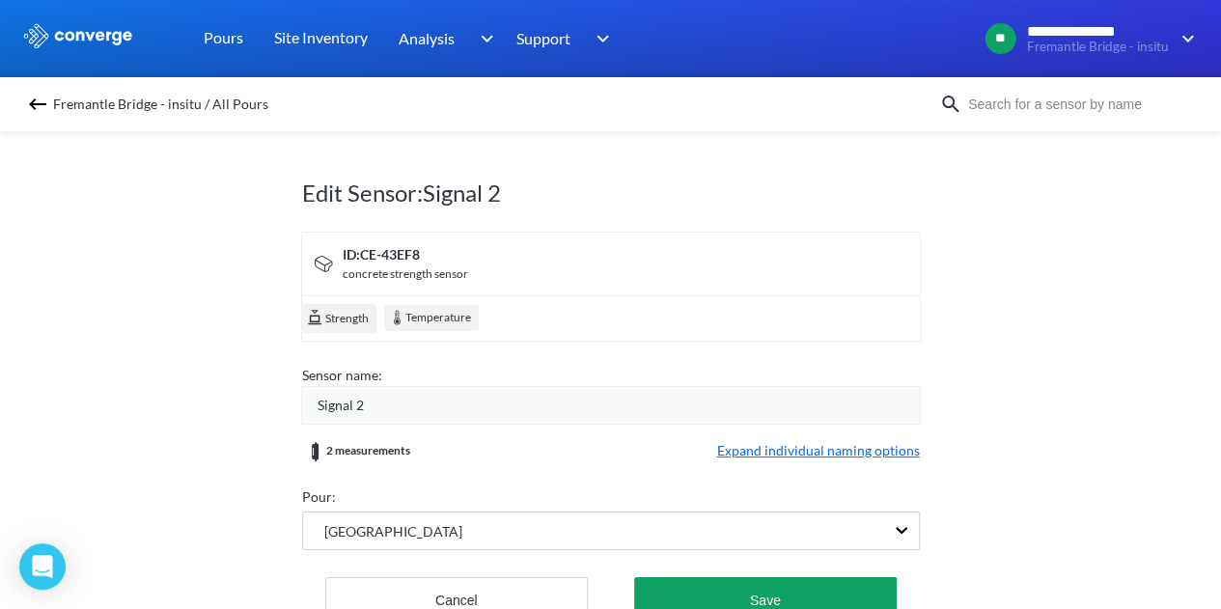
click at [763, 449] on span "Expand individual naming options" at bounding box center [818, 451] width 203 height 23
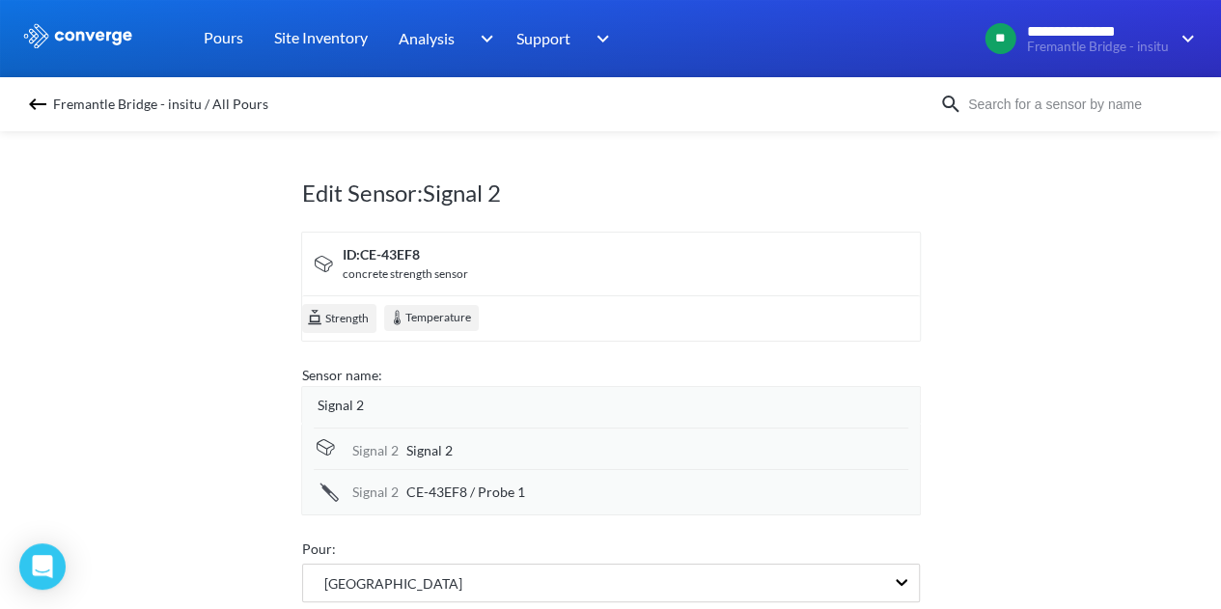
click at [446, 436] on div "Signal 2 Signal 2" at bounding box center [611, 449] width 595 height 42
click at [419, 440] on span "Signal 2" at bounding box center [429, 450] width 46 height 21
drag, startPoint x: 494, startPoint y: 448, endPoint x: 328, endPoint y: 449, distance: 166.0
click at [328, 449] on div "Signal 2 Signal 2" at bounding box center [611, 449] width 595 height 43
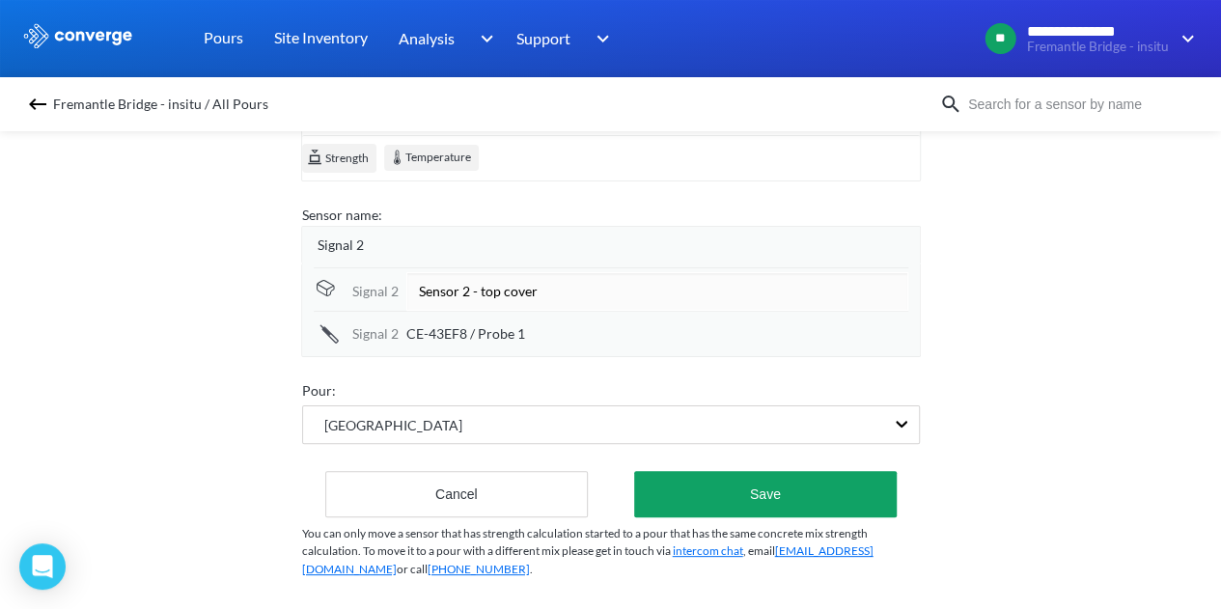
scroll to position [181, 0]
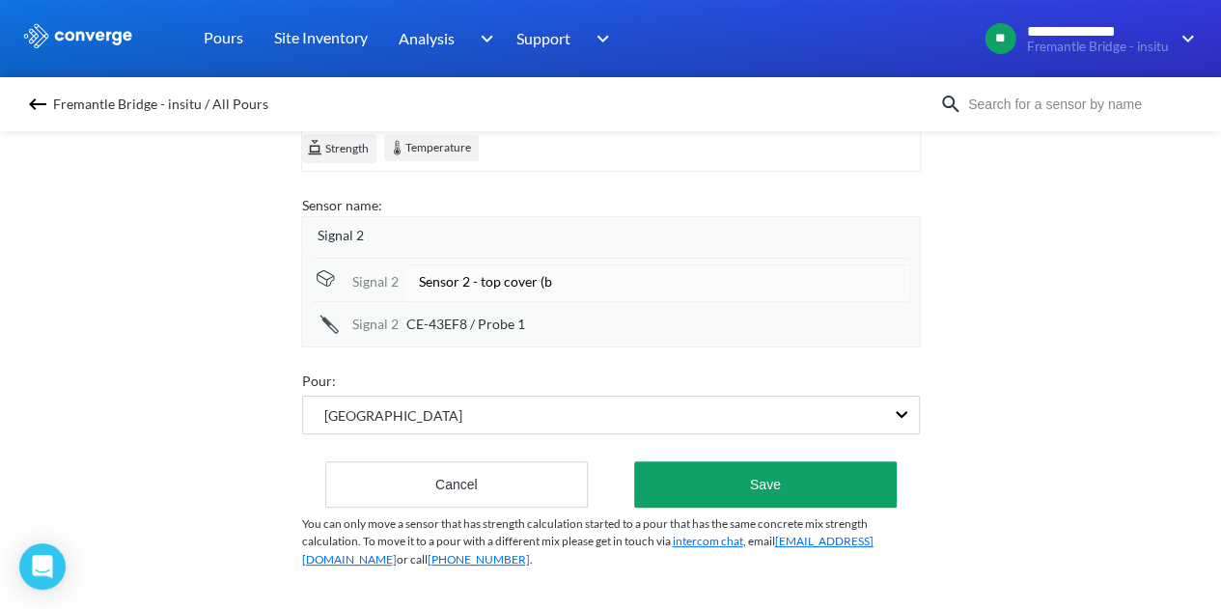
type input "Sensor 2 - top cover (b)"
click at [608, 314] on div "CE-43EF8 / Probe 1" at bounding box center [657, 324] width 502 height 21
drag, startPoint x: 561, startPoint y: 310, endPoint x: 290, endPoint y: 312, distance: 271.3
click at [290, 312] on div "Edit Sensor: Signal 2 ID: CE-43EF8 concrete strength sensor Strength Temperatur…" at bounding box center [610, 365] width 1221 height 487
type input "Core (a)"
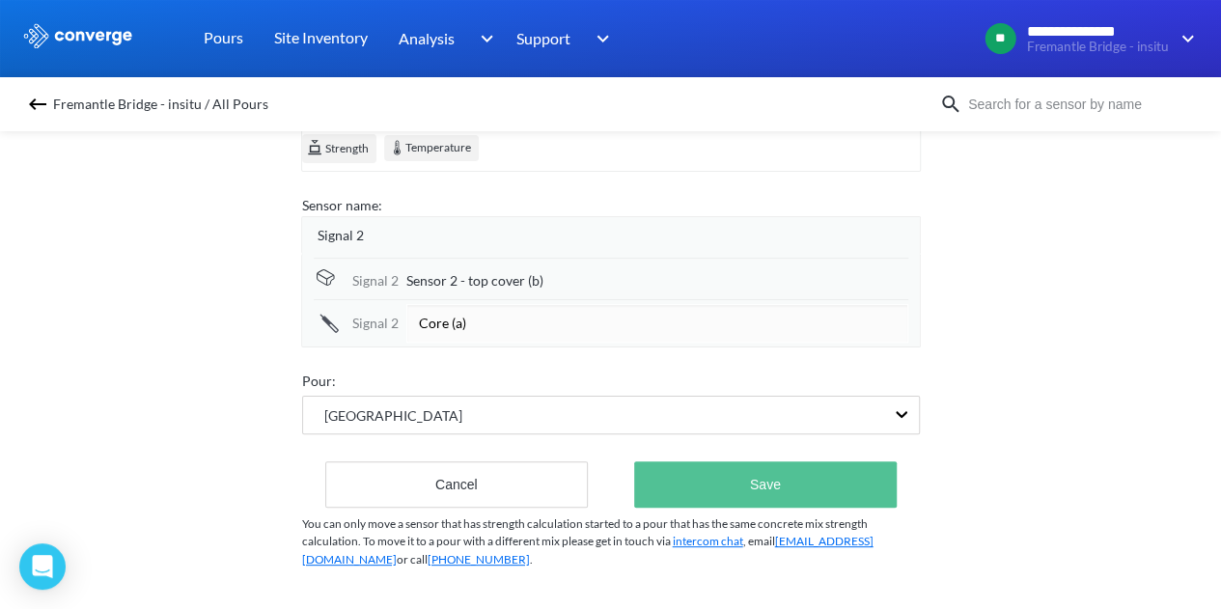
click at [738, 461] on button "Save" at bounding box center [765, 484] width 262 height 46
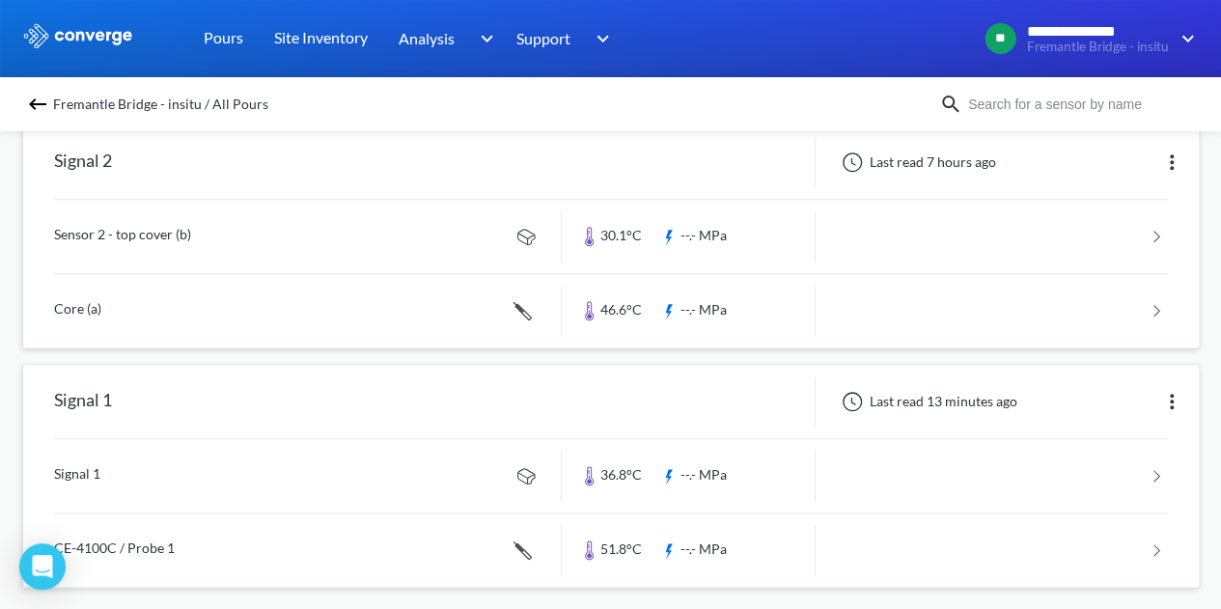
scroll to position [925, 0]
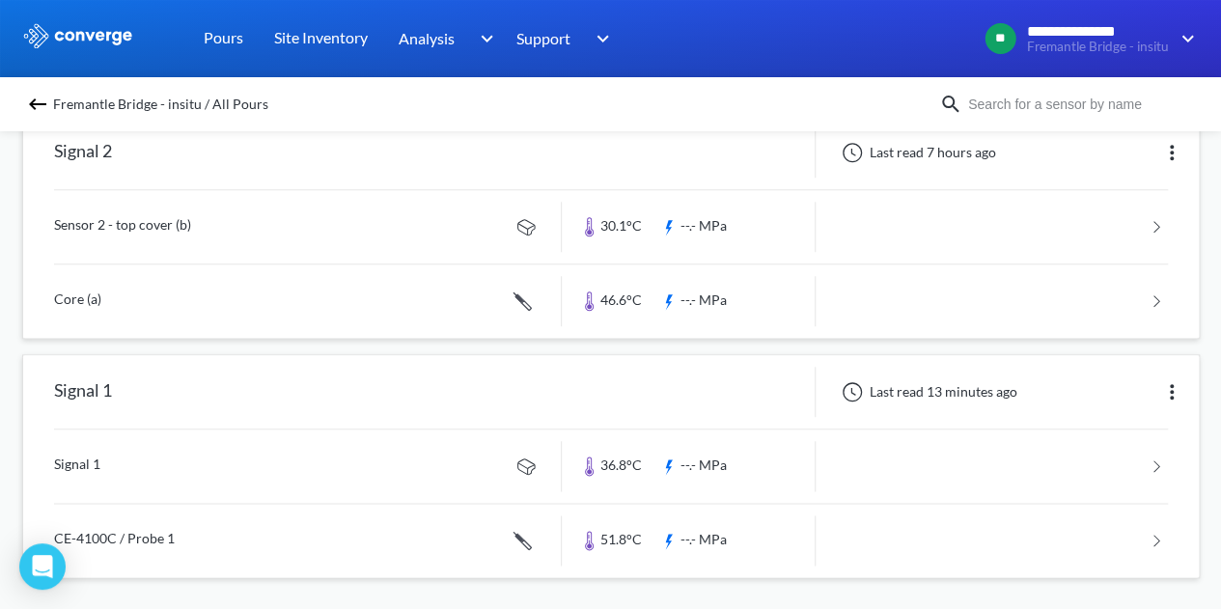
click at [1180, 385] on img at bounding box center [1171, 391] width 23 height 23
click at [1087, 382] on div "Edit" at bounding box center [1122, 392] width 124 height 37
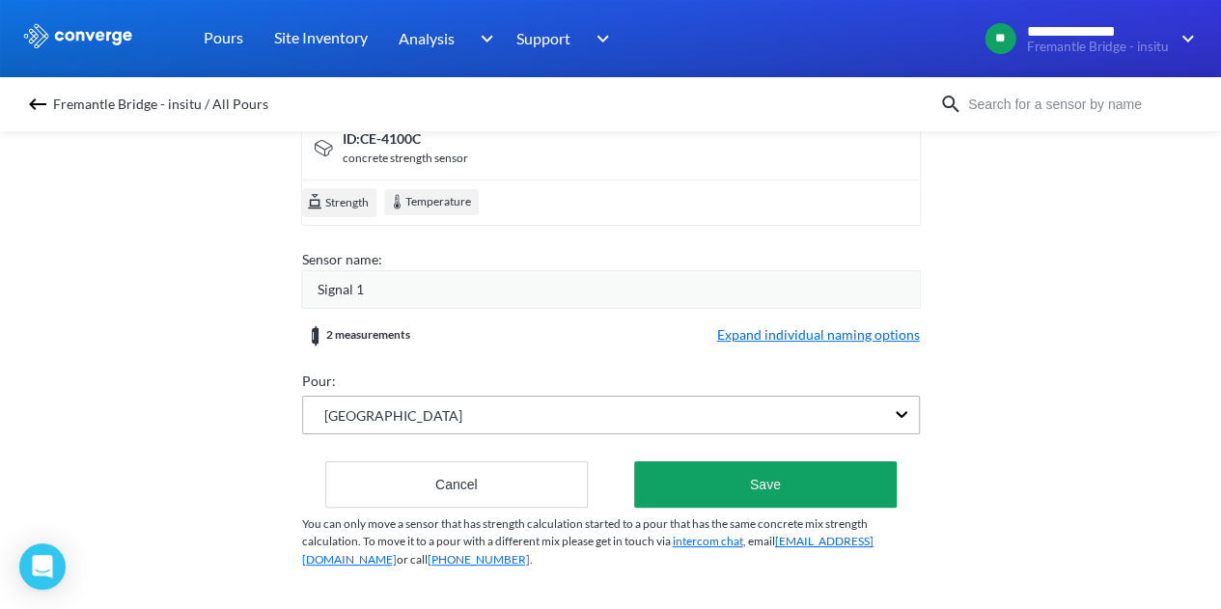
scroll to position [128, 0]
click at [772, 324] on span "Expand individual naming options" at bounding box center [818, 335] width 203 height 23
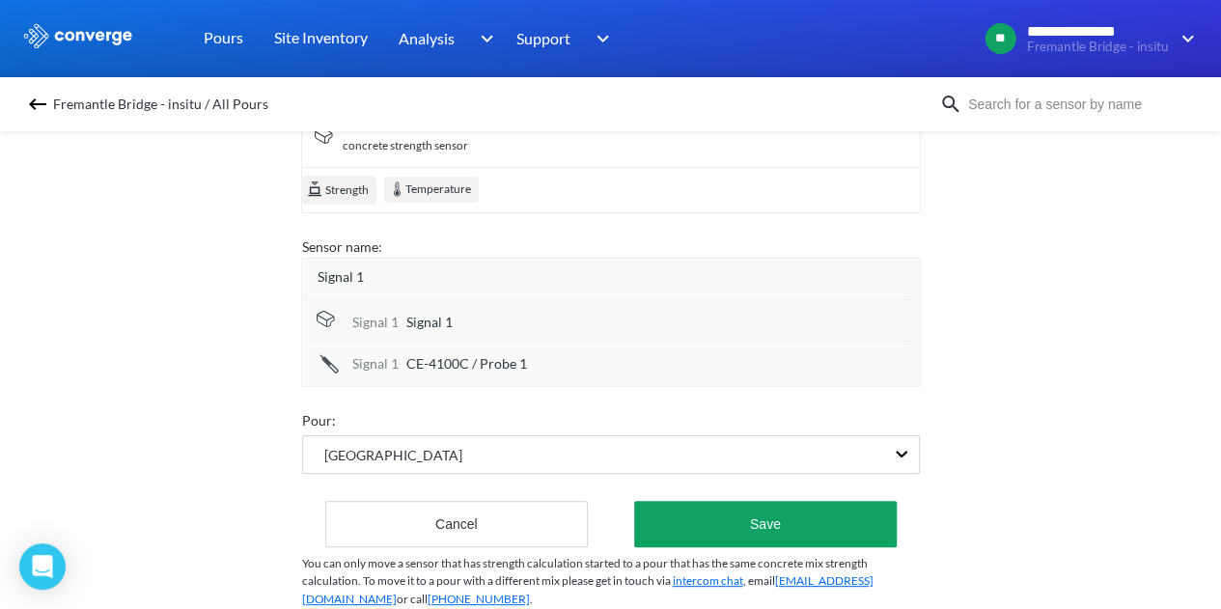
click at [469, 324] on div "Signal 1" at bounding box center [657, 322] width 502 height 21
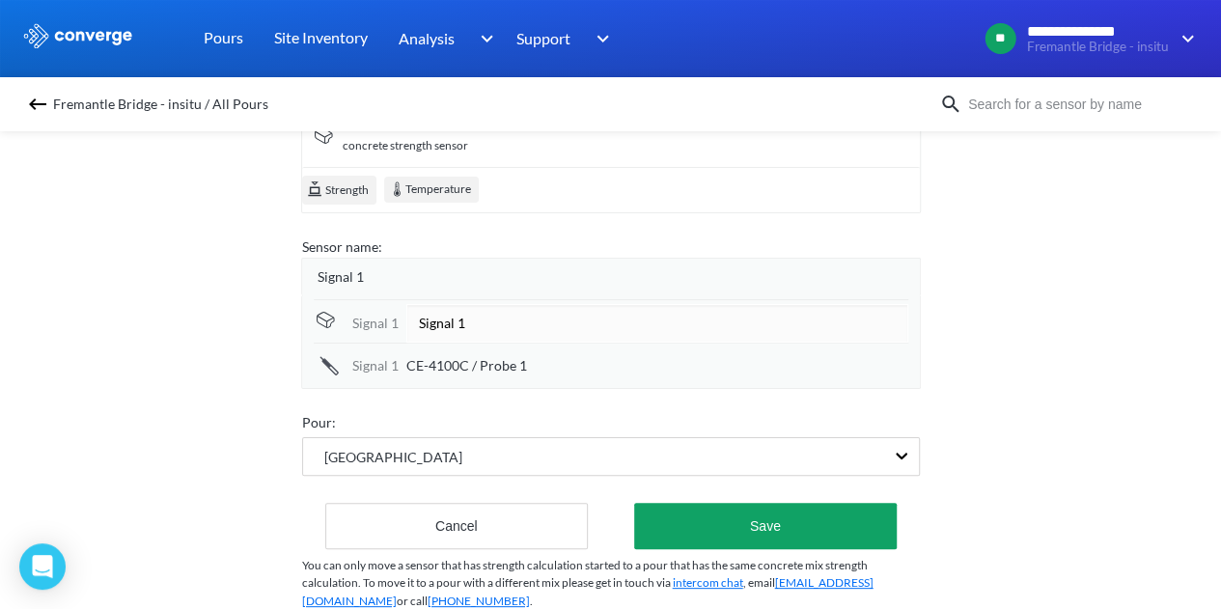
click at [308, 322] on div "Signal 1 Signal 1 Signal [DATE]-4100C / Probe 1" at bounding box center [611, 342] width 620 height 94
type input "Sensor 1 - top cover (a)"
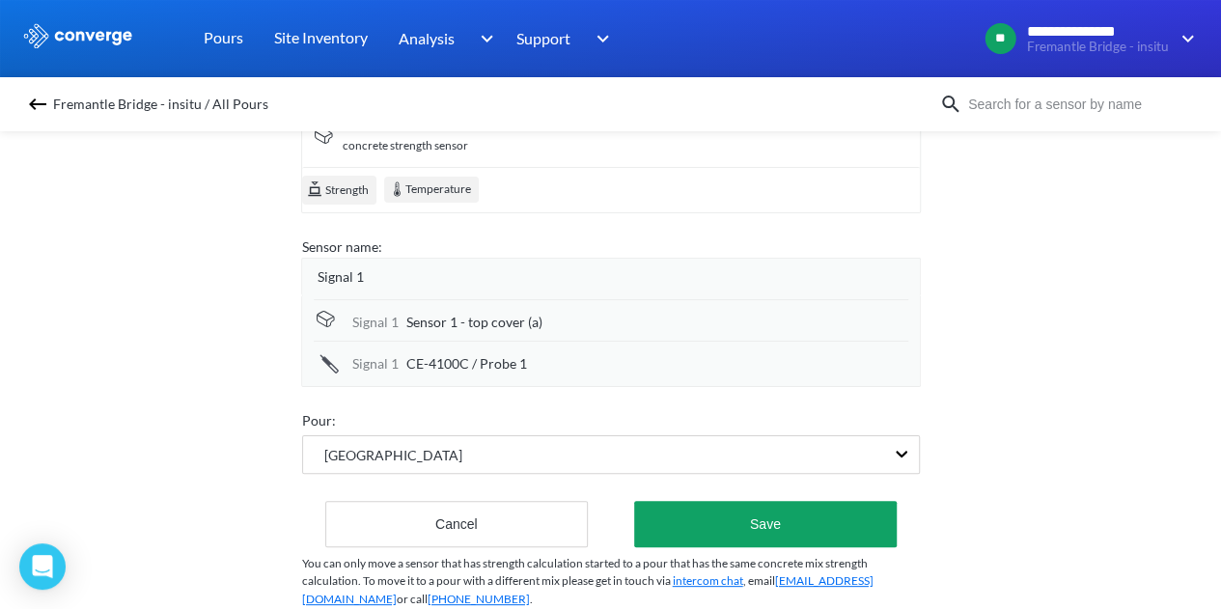
click at [525, 350] on div "Signal [DATE]-4100C / Probe 1" at bounding box center [611, 362] width 595 height 42
drag, startPoint x: 531, startPoint y: 363, endPoint x: 494, endPoint y: 360, distance: 36.8
click at [494, 360] on div "CE-4100C / Probe 1" at bounding box center [657, 363] width 502 height 21
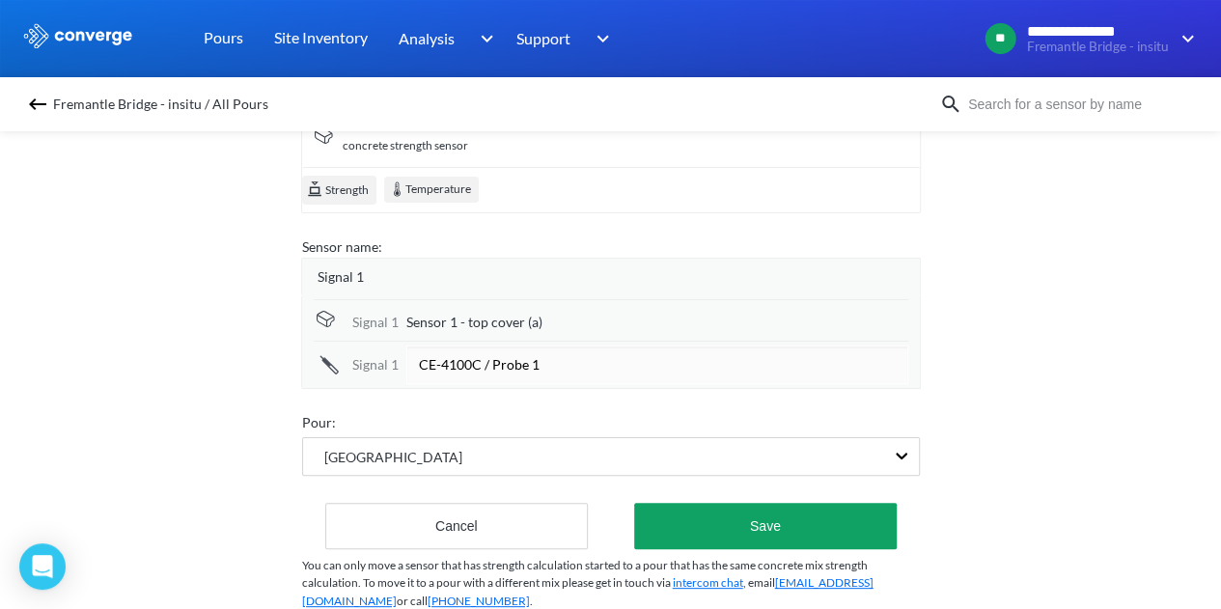
drag, startPoint x: 557, startPoint y: 364, endPoint x: 297, endPoint y: 349, distance: 260.1
click at [297, 349] on div "Edit Sensor: Signal 1 ID: CE-4100C concrete strength sensor Strength Temperatur…" at bounding box center [610, 365] width 1221 height 487
type input "side cover (a)"
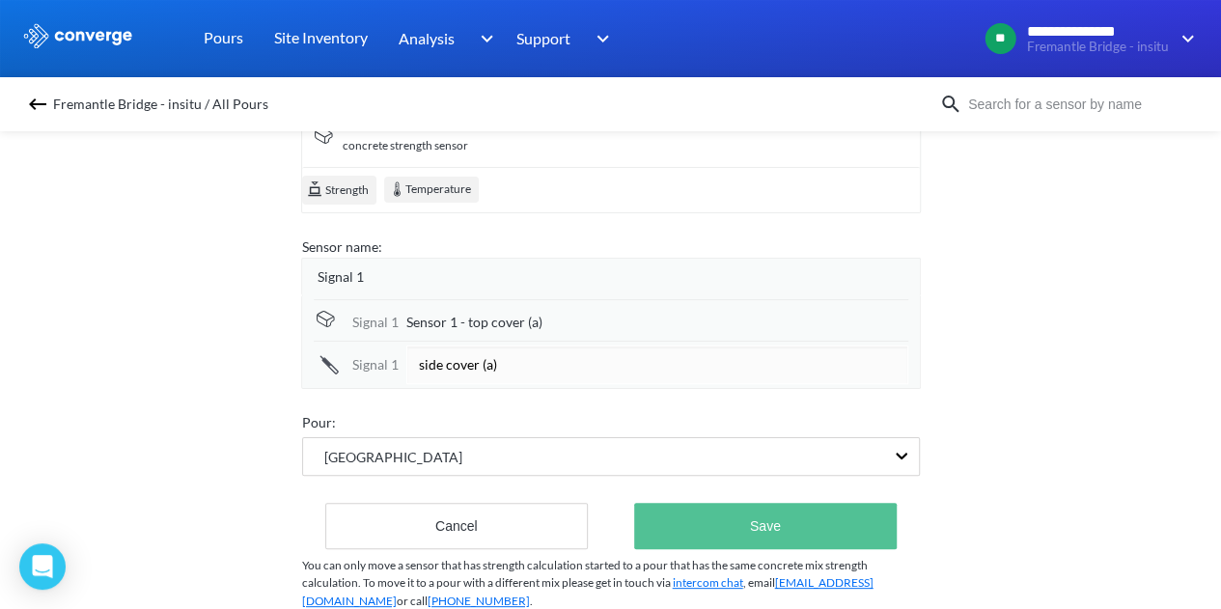
click at [790, 526] on button "Save" at bounding box center [765, 526] width 262 height 46
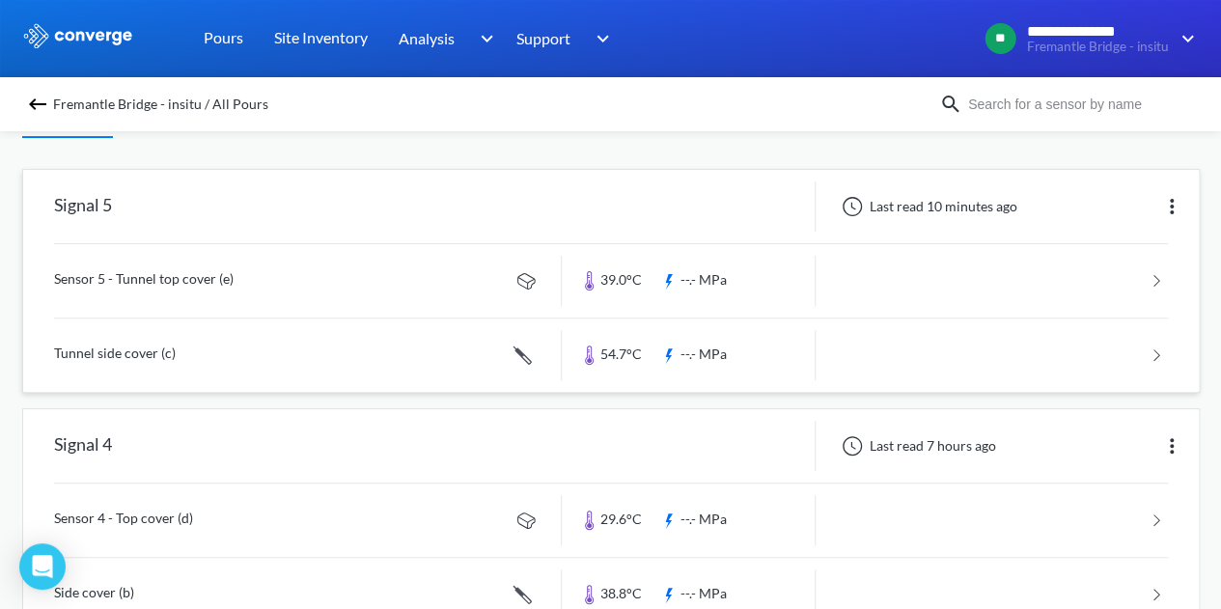
scroll to position [0, 0]
